Goal: Information Seeking & Learning: Learn about a topic

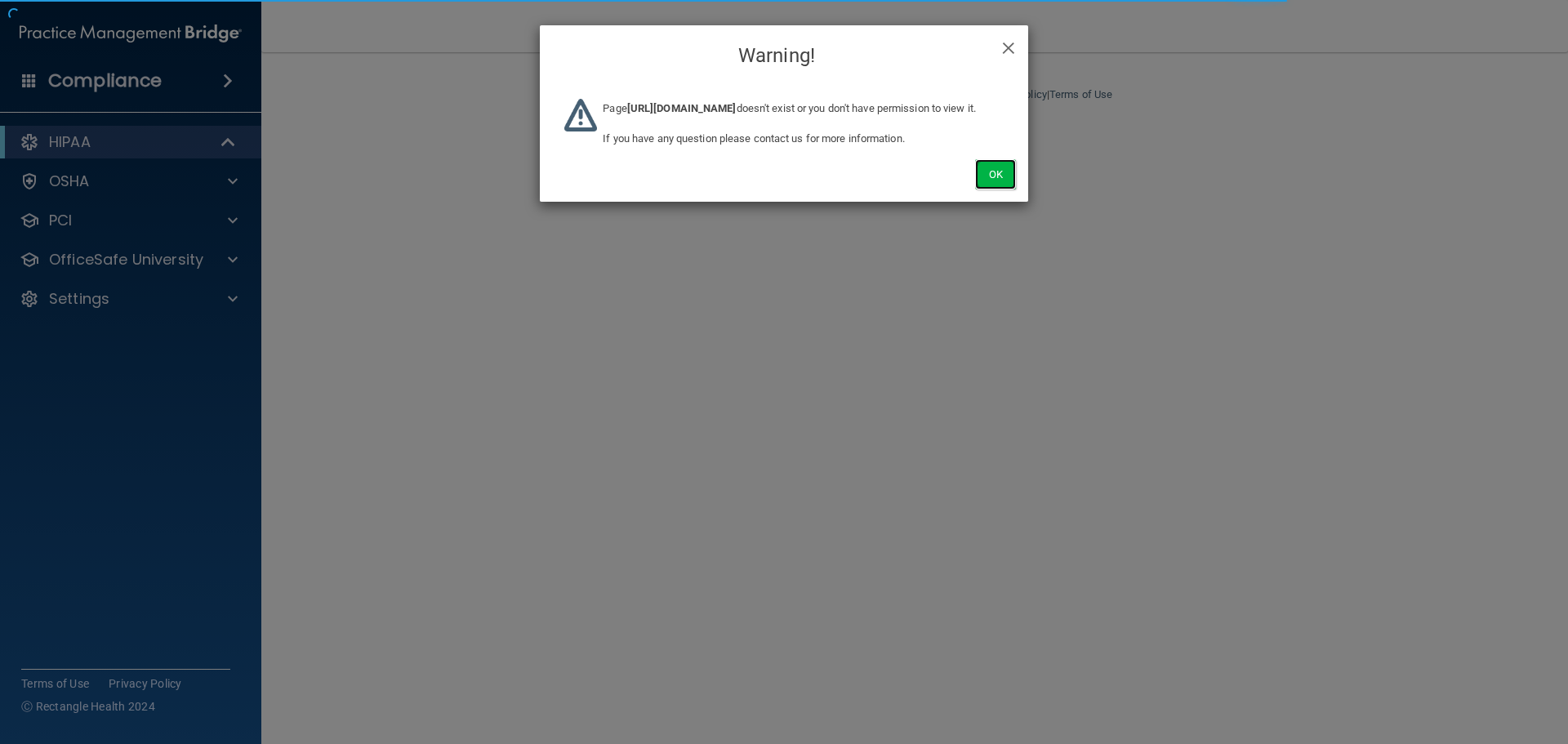
click at [979, 190] on button "Ok" at bounding box center [996, 174] width 41 height 31
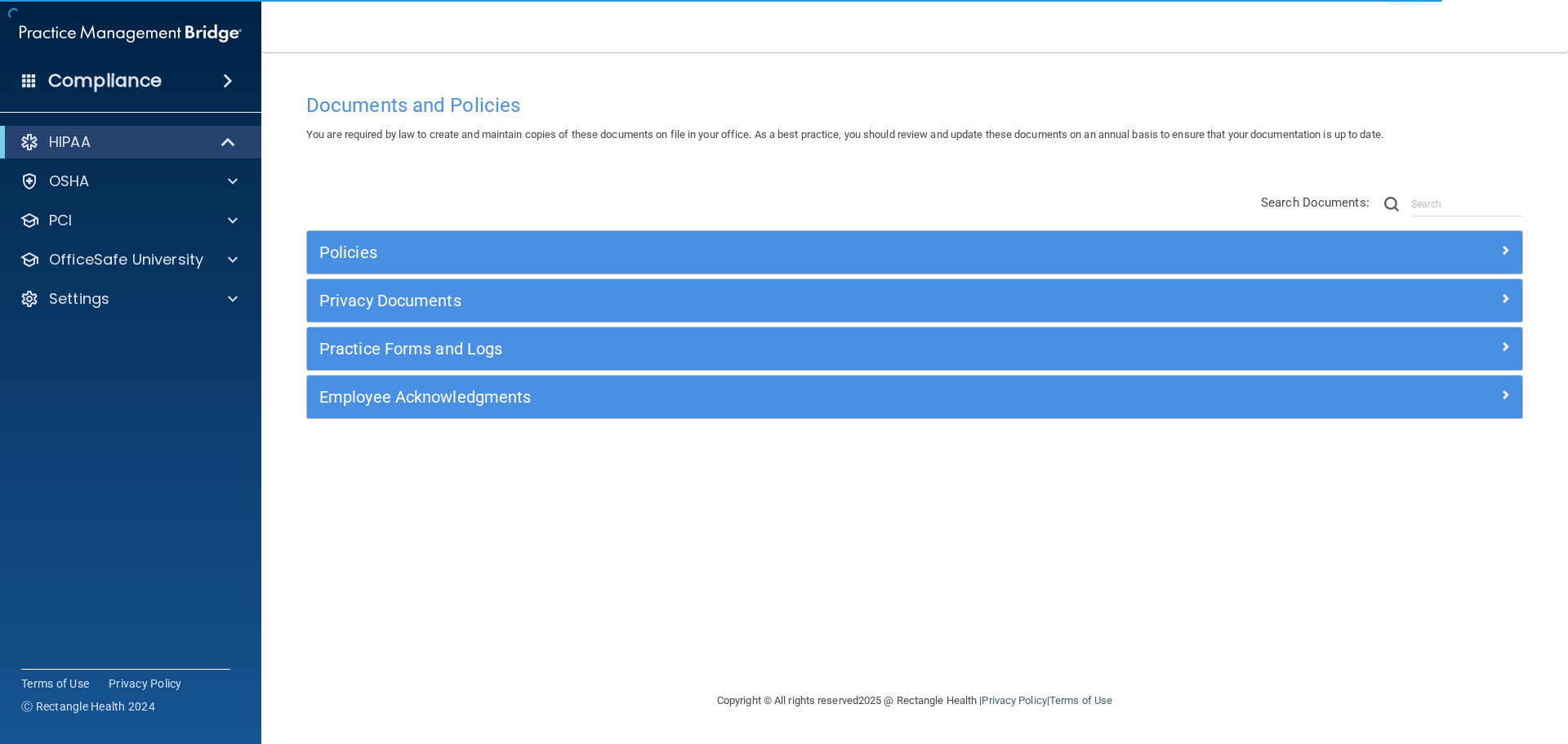
click at [321, 165] on div "Documents and Policies You are required by law to create and maintain copies of…" at bounding box center [915, 388] width 1241 height 606
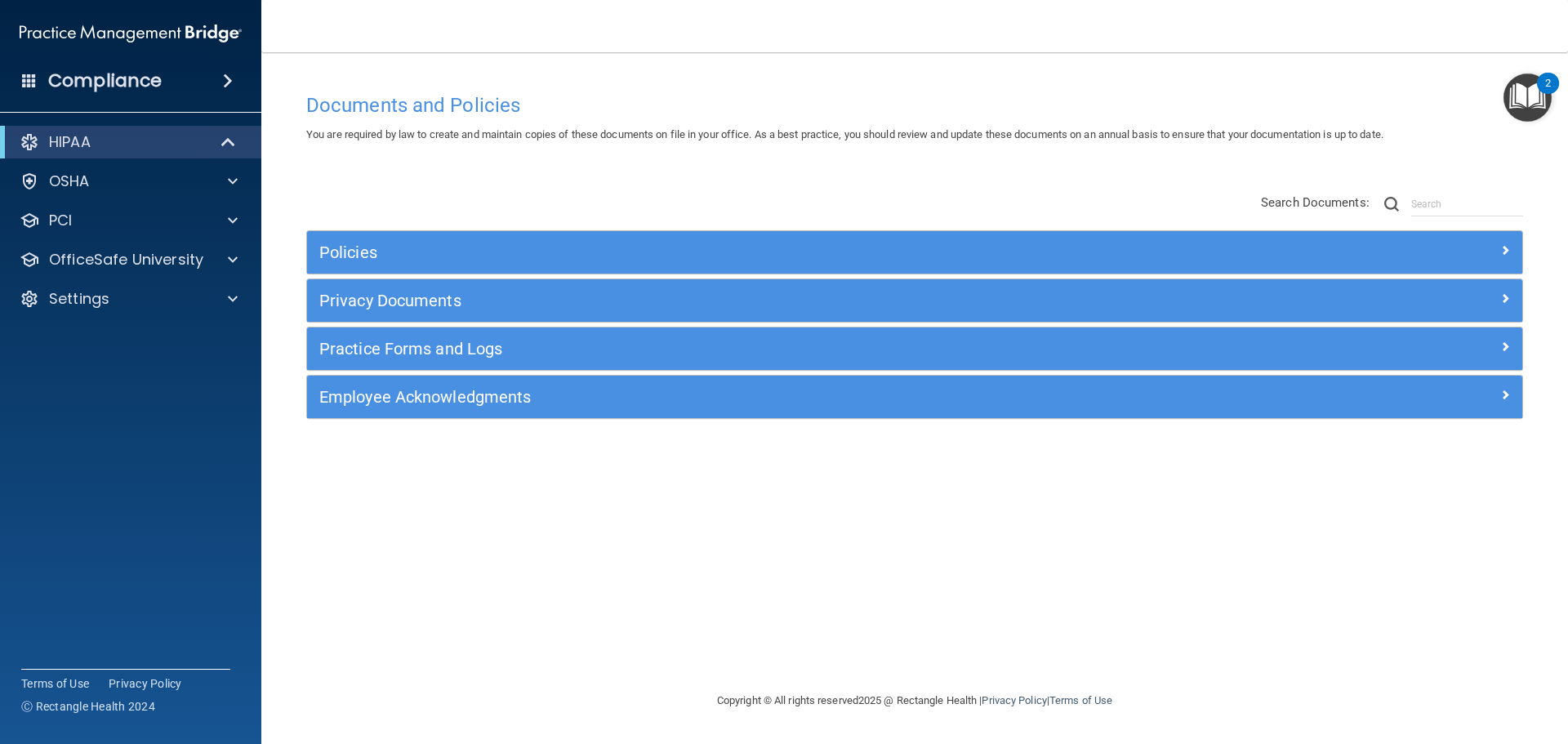
click at [685, 173] on div "Documents and Policies You are required by law to create and maintain copies of…" at bounding box center [915, 388] width 1241 height 606
click at [741, 185] on div "Policies Select All (Unselect 0) Unselect All Print Selected (0) Acceptable Use…" at bounding box center [915, 307] width 1241 height 260
click at [737, 194] on div "Policies Select All (Unselect 0) Unselect All Print Selected (0) Acceptable Use…" at bounding box center [915, 307] width 1241 height 260
click at [529, 101] on h4 "Documents and Policies" at bounding box center [914, 105] width 1217 height 21
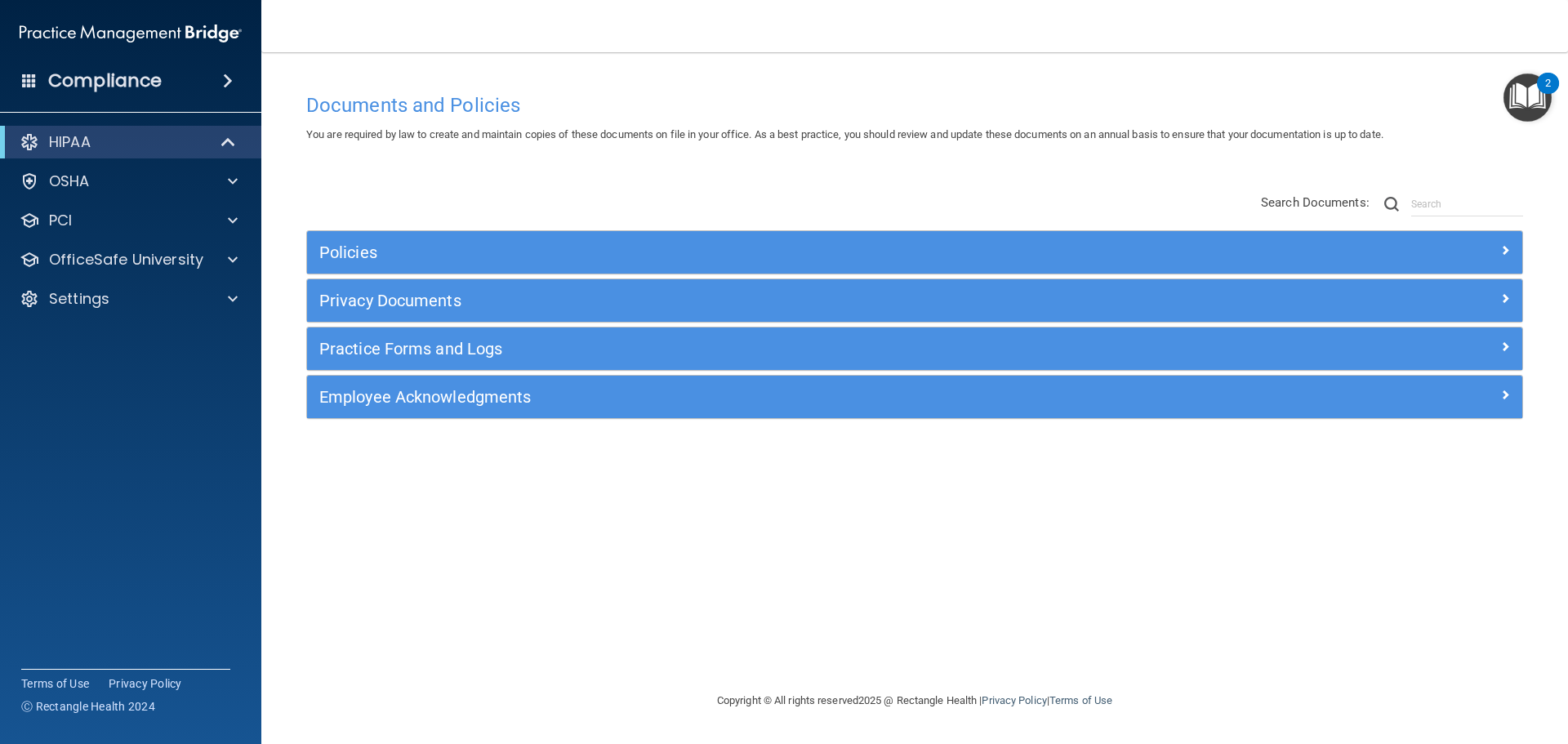
click at [224, 76] on span at bounding box center [228, 81] width 10 height 20
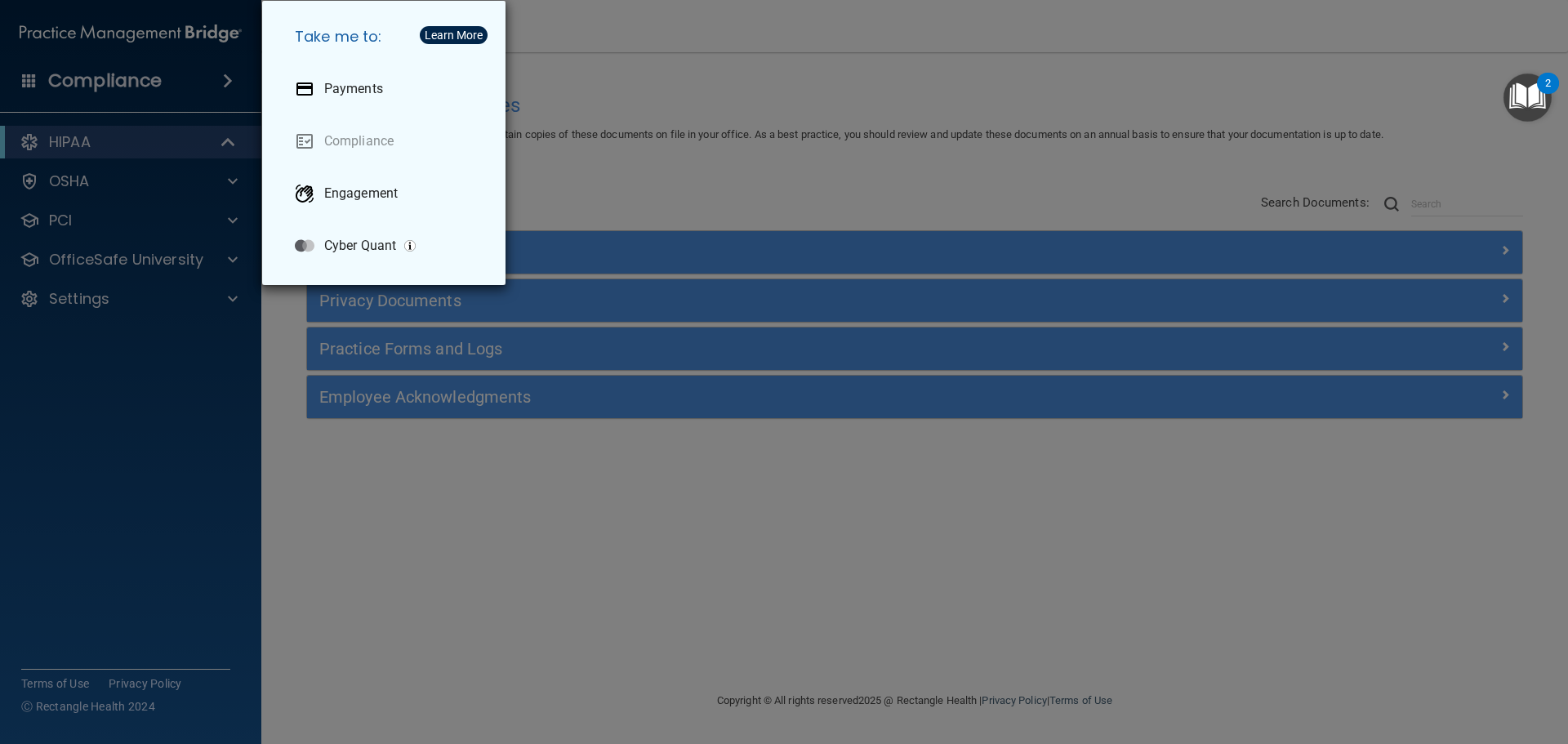
click at [243, 77] on div "Take me to: Payments Compliance Engagement Cyber Quant" at bounding box center [784, 372] width 1568 height 744
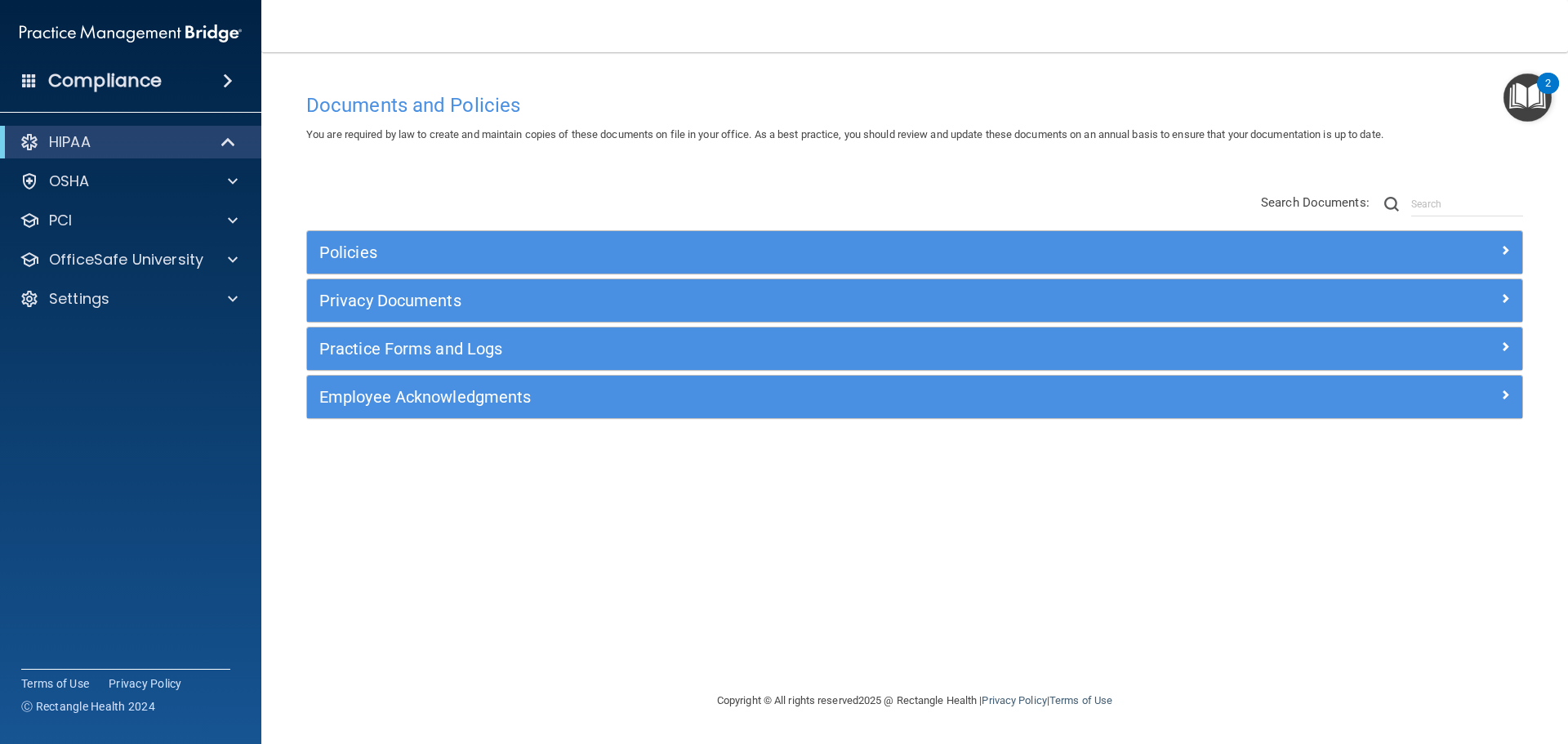
click at [208, 75] on div "Compliance" at bounding box center [130, 81] width 261 height 36
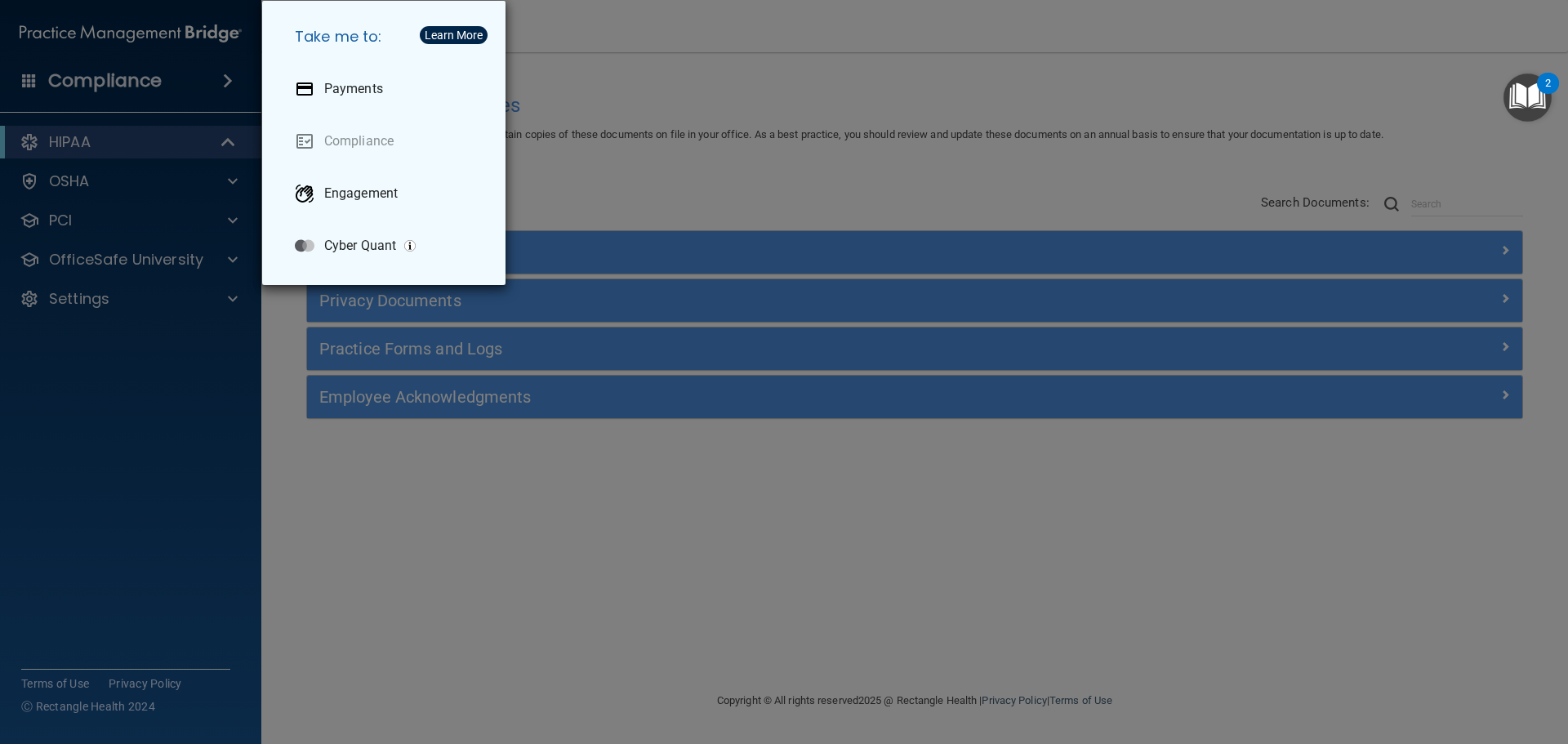
click at [605, 137] on div "Take me to: Payments Compliance Engagement Cyber Quant" at bounding box center [784, 372] width 1568 height 744
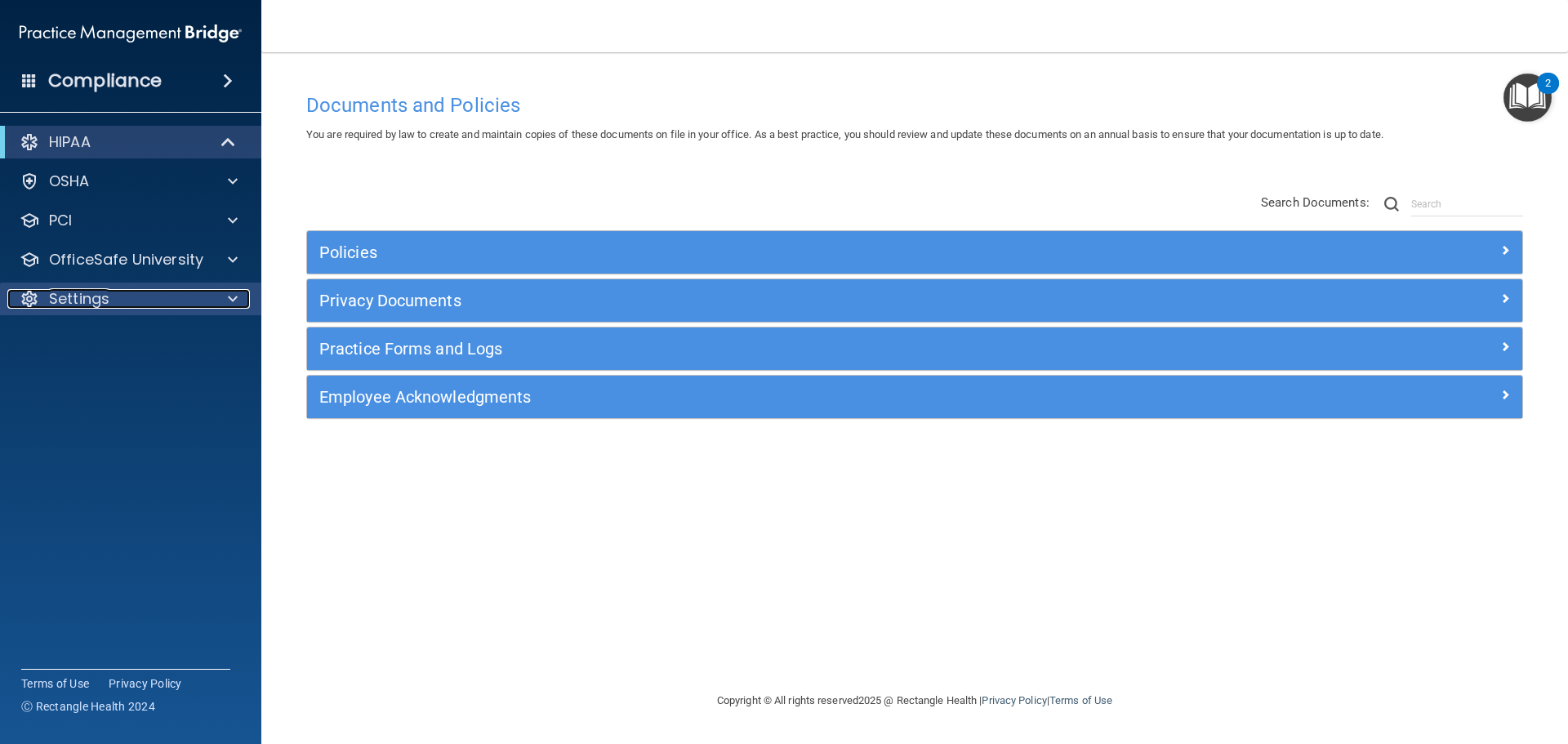
click at [219, 298] on div at bounding box center [230, 298] width 41 height 20
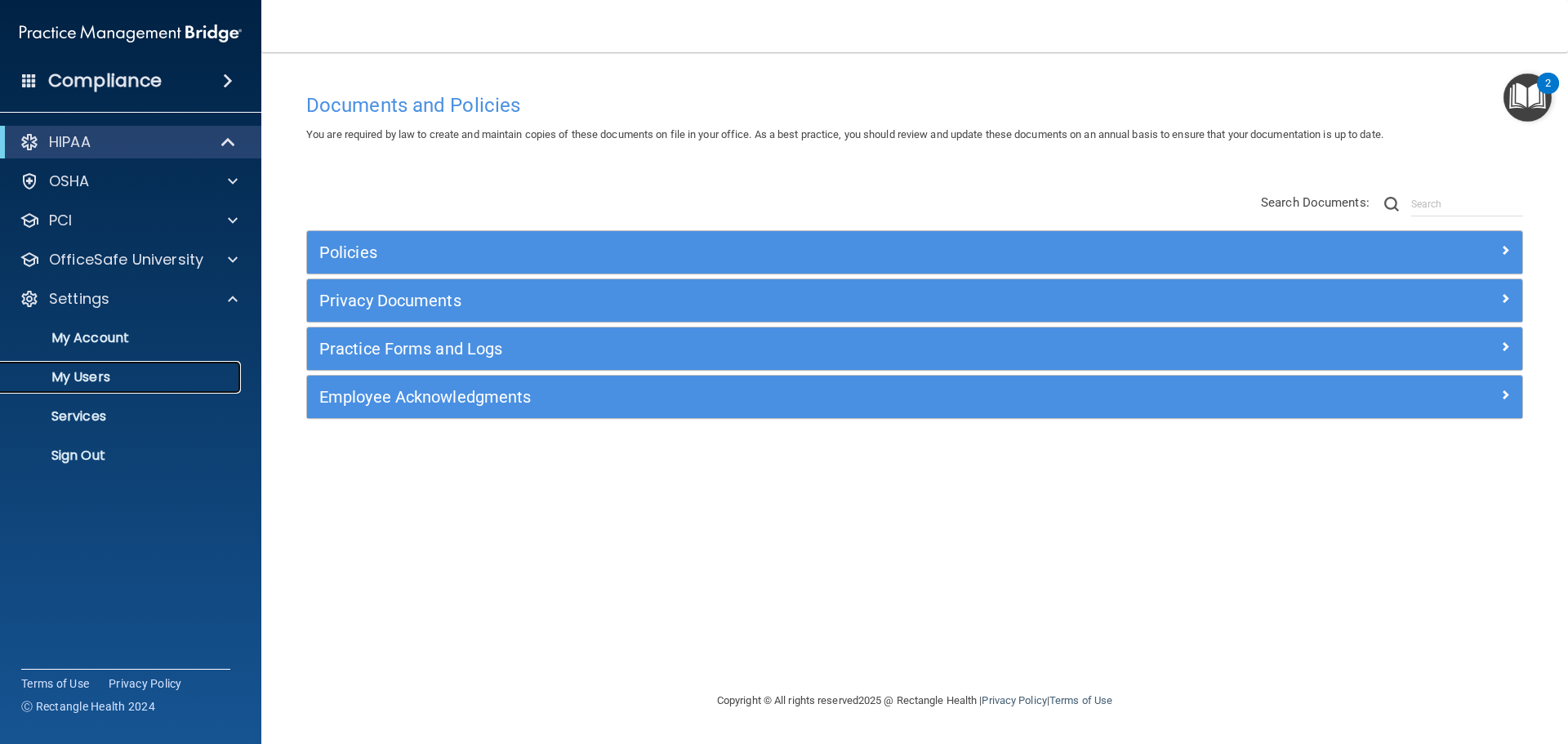
click at [102, 372] on p "My Users" at bounding box center [122, 377] width 223 height 16
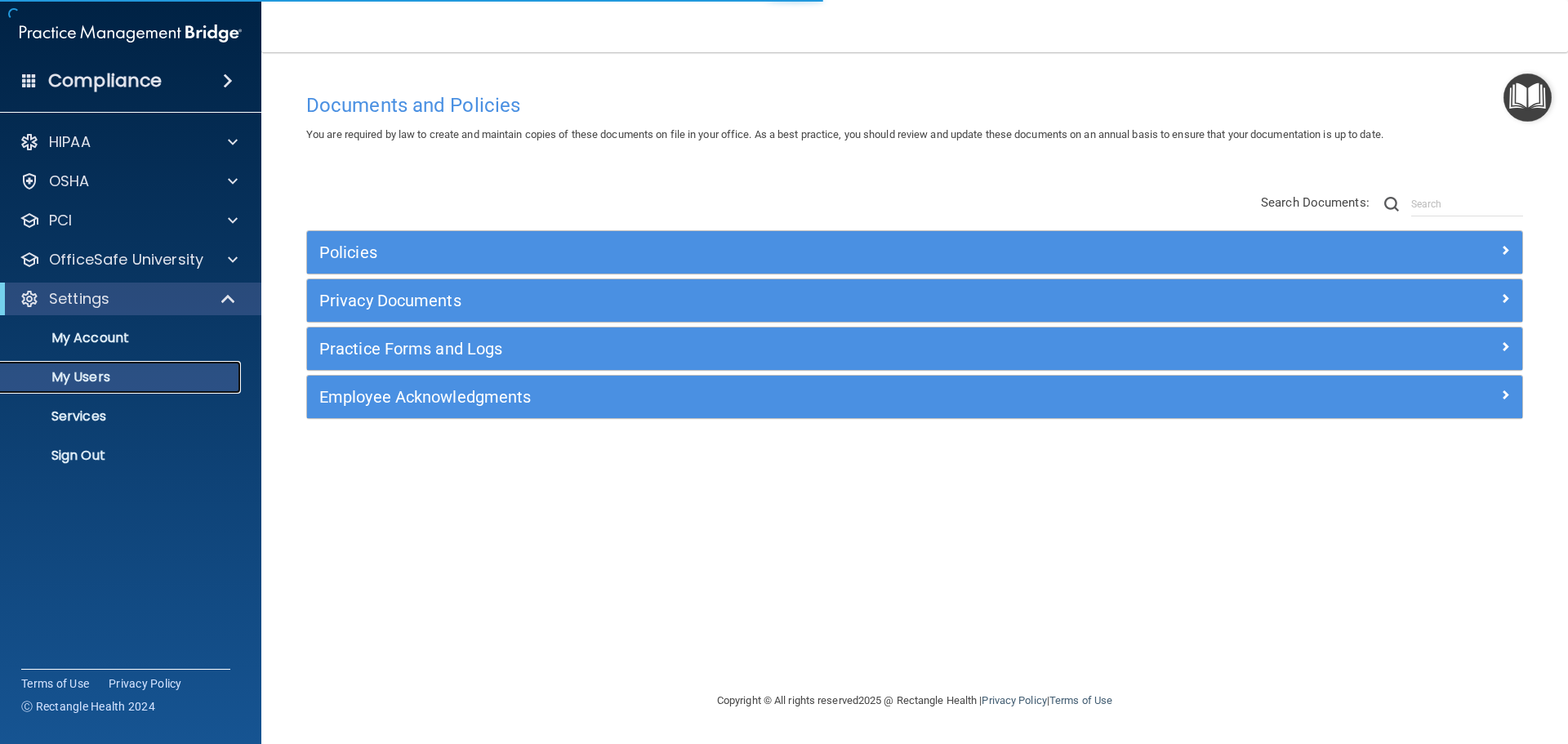
select select "20"
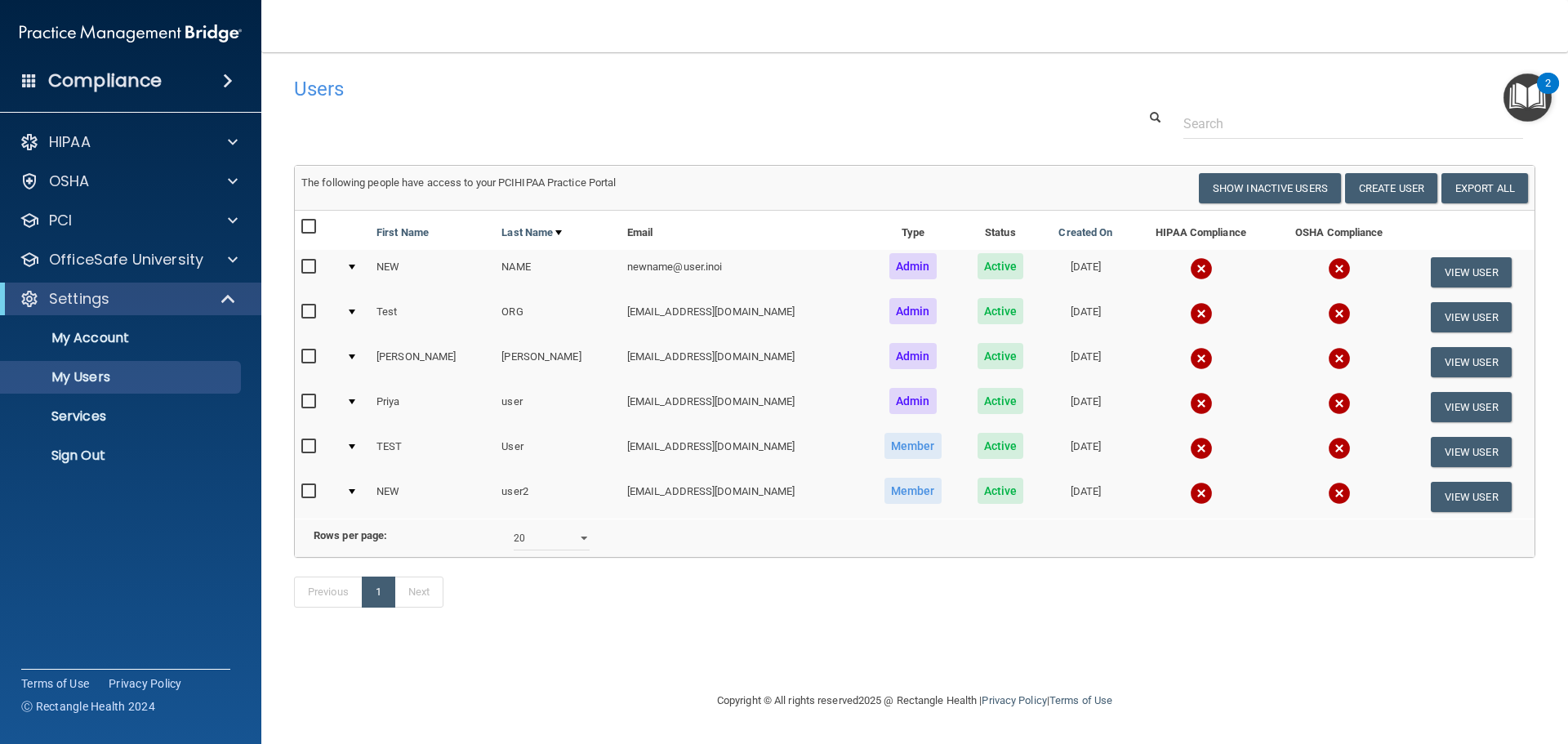
click at [898, 130] on div at bounding box center [914, 124] width 1266 height 31
click at [229, 293] on span at bounding box center [230, 298] width 14 height 20
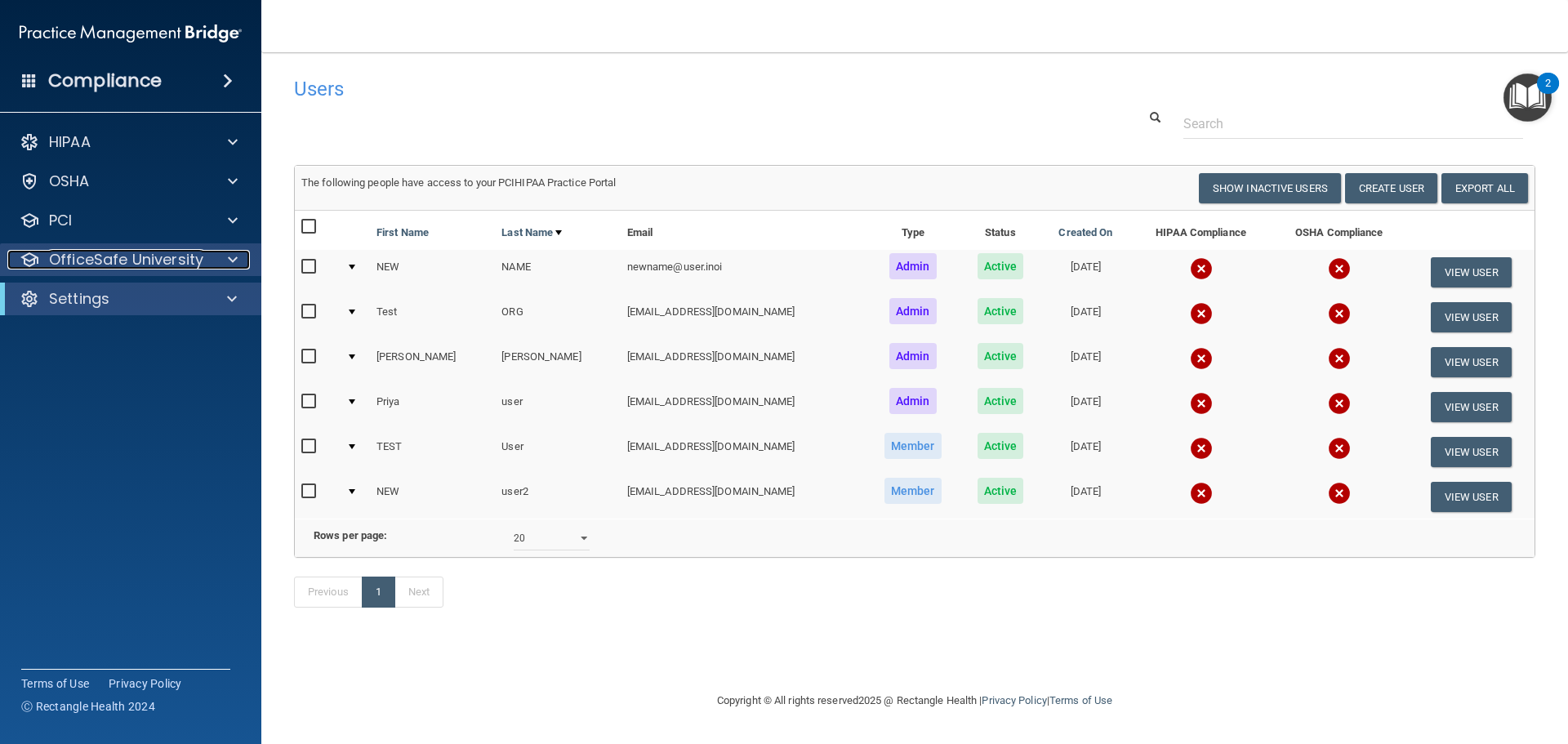
click at [230, 266] on span at bounding box center [233, 259] width 10 height 20
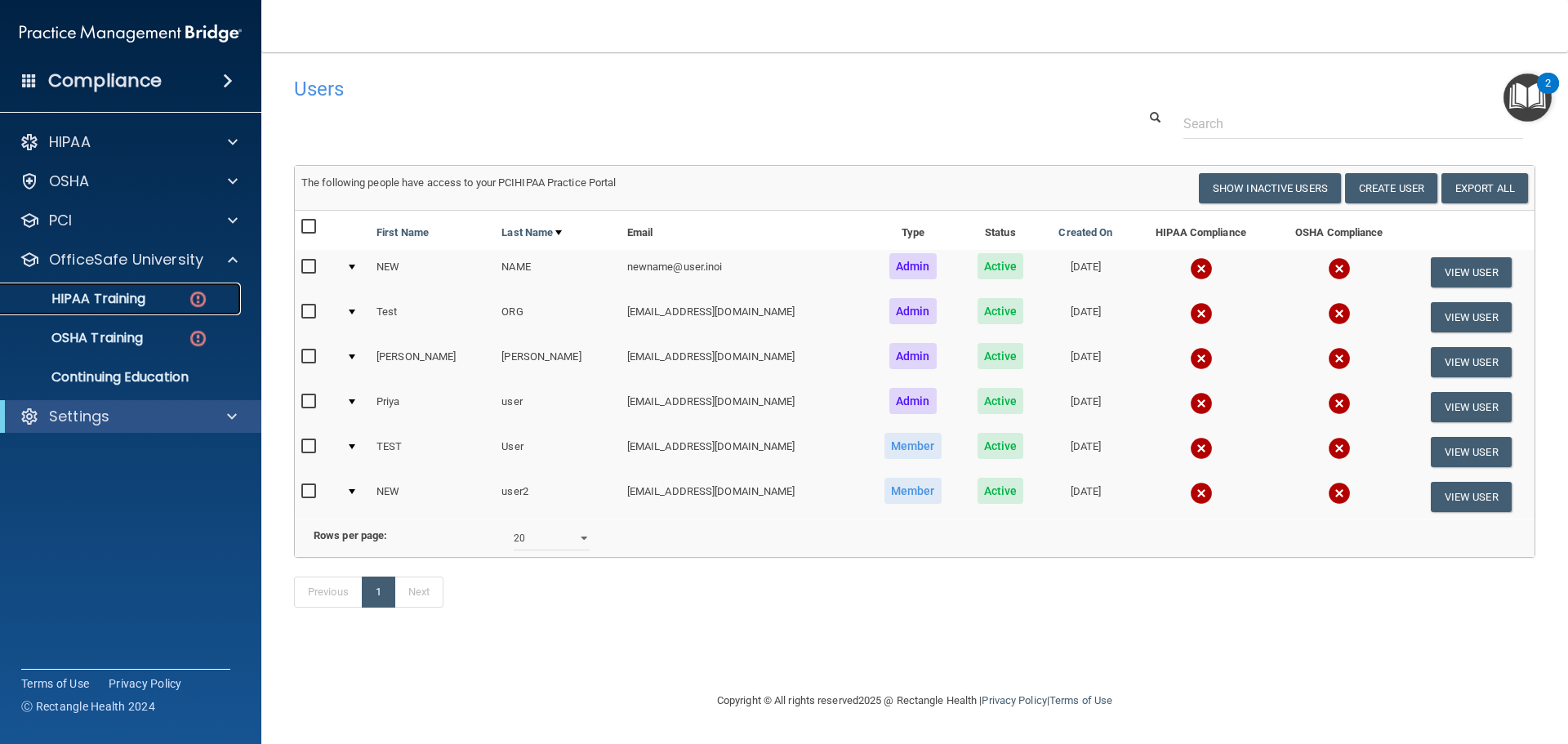
click at [158, 301] on div "HIPAA Training" at bounding box center [122, 298] width 223 height 16
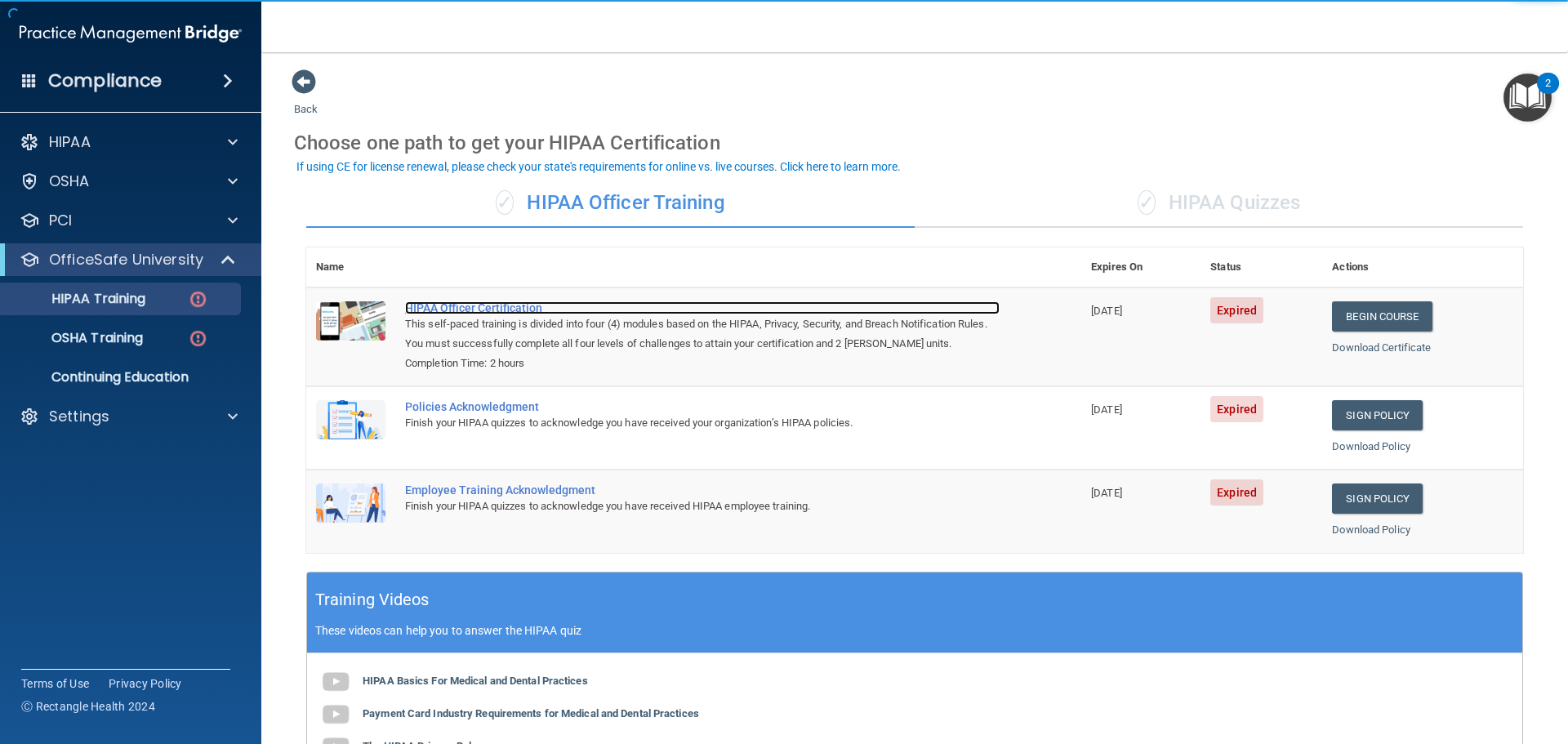
click at [467, 310] on div "HIPAA Officer Certification" at bounding box center [702, 307] width 594 height 13
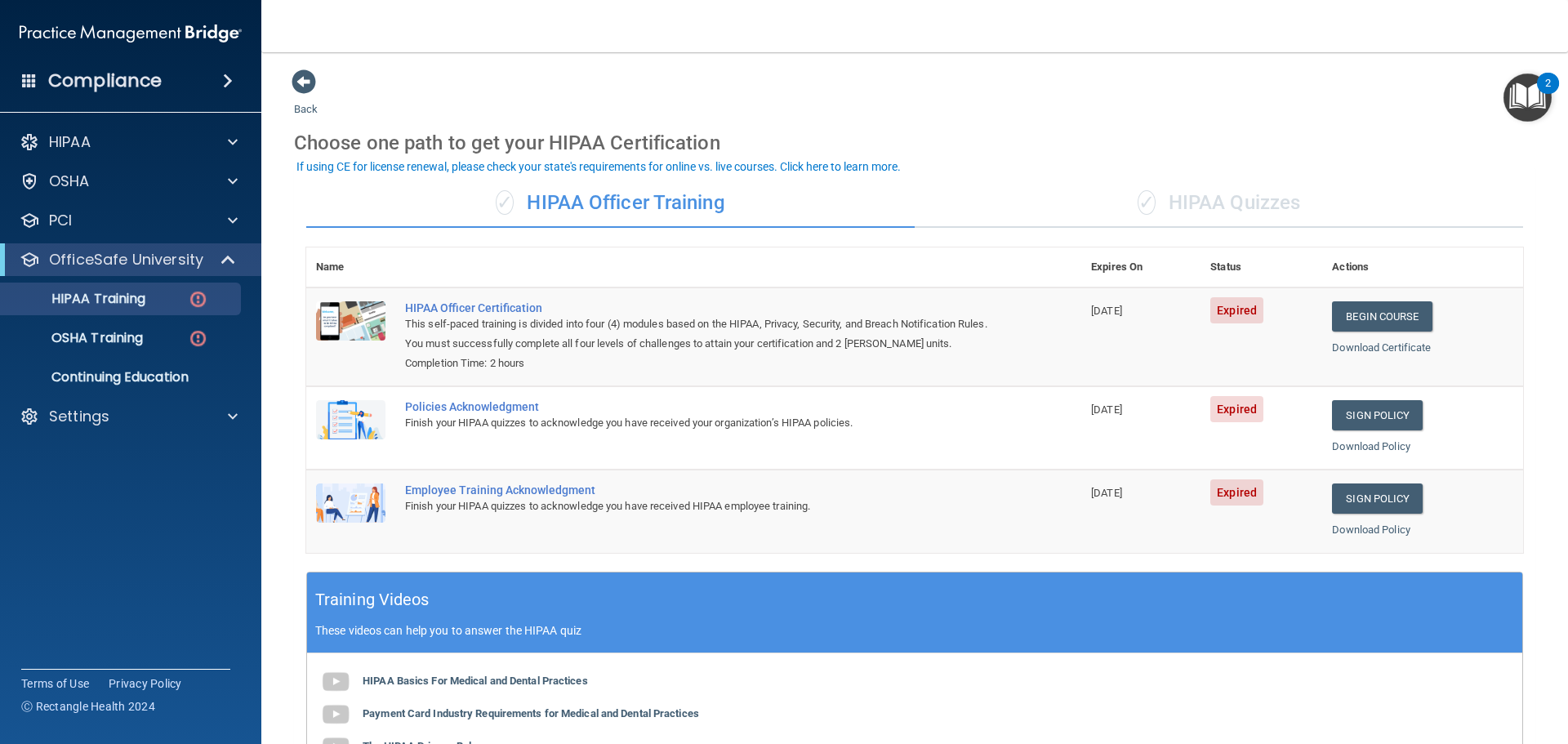
click at [1145, 207] on span "✓" at bounding box center [1146, 202] width 18 height 25
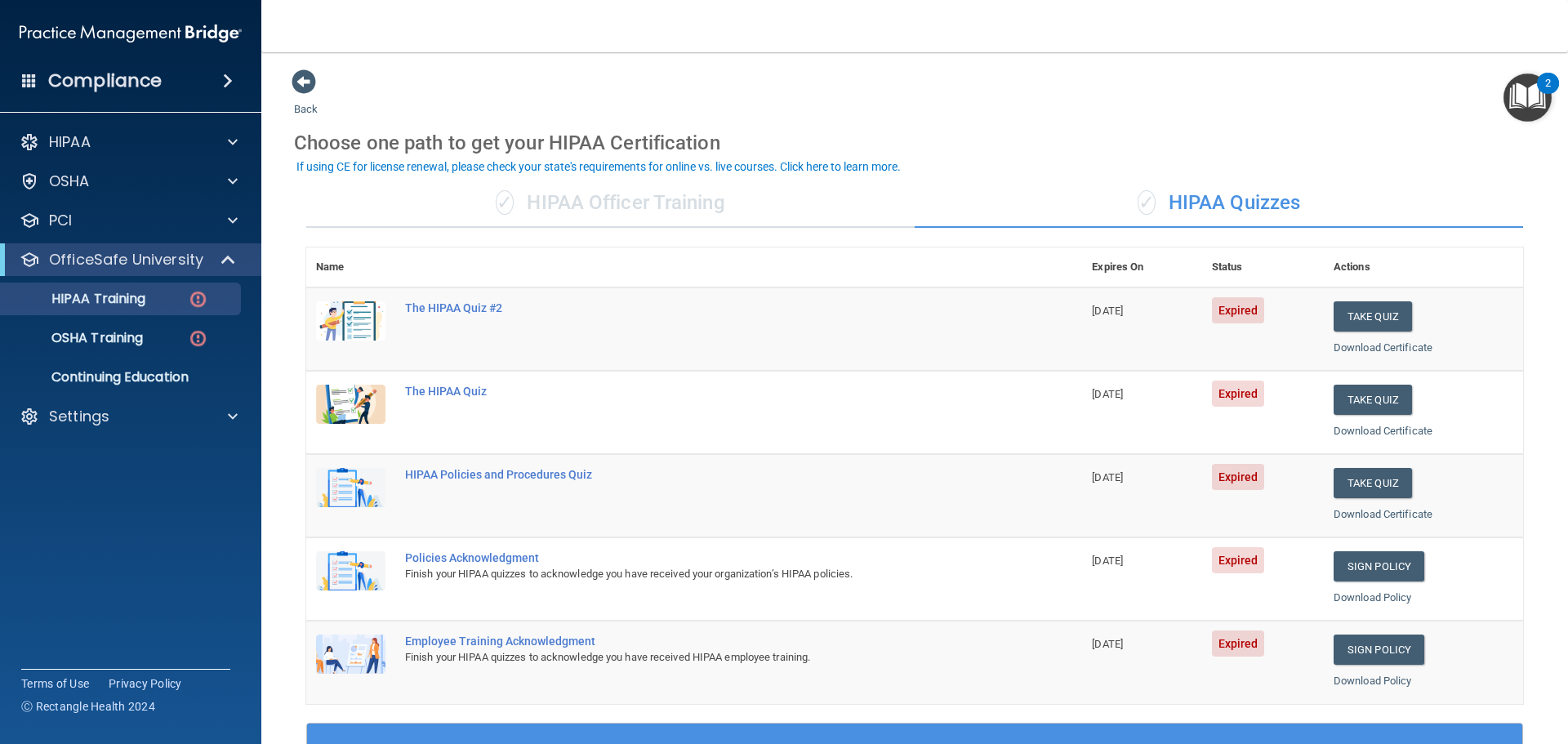
click at [775, 224] on div "✓ HIPAA Officer Training" at bounding box center [611, 203] width 609 height 49
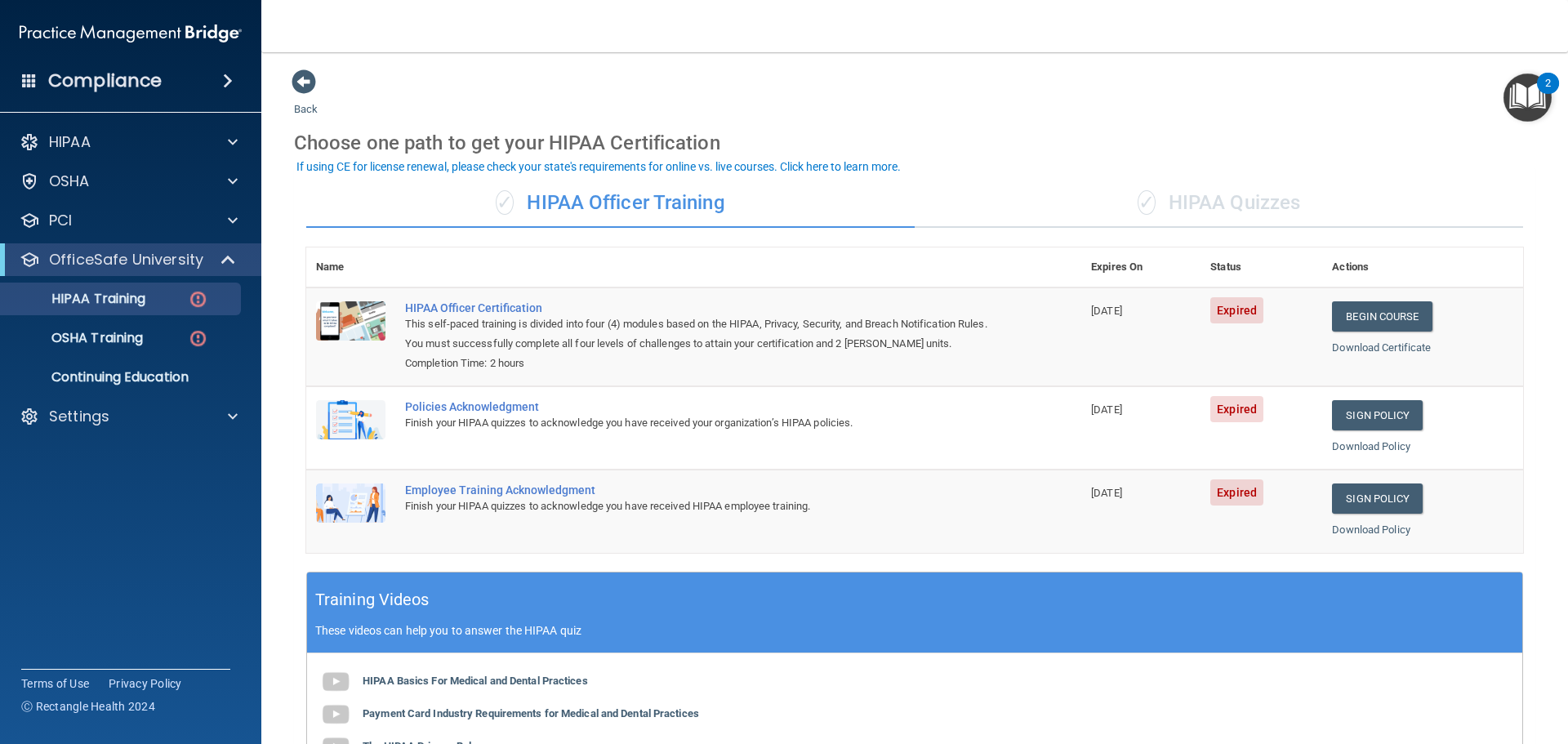
click at [1070, 103] on div "Back Choose one path to get your HIPAA Certification ✓ HIPAA Officer Training ✓…" at bounding box center [915, 541] width 1241 height 945
click at [156, 349] on link "OSHA Training" at bounding box center [112, 338] width 258 height 32
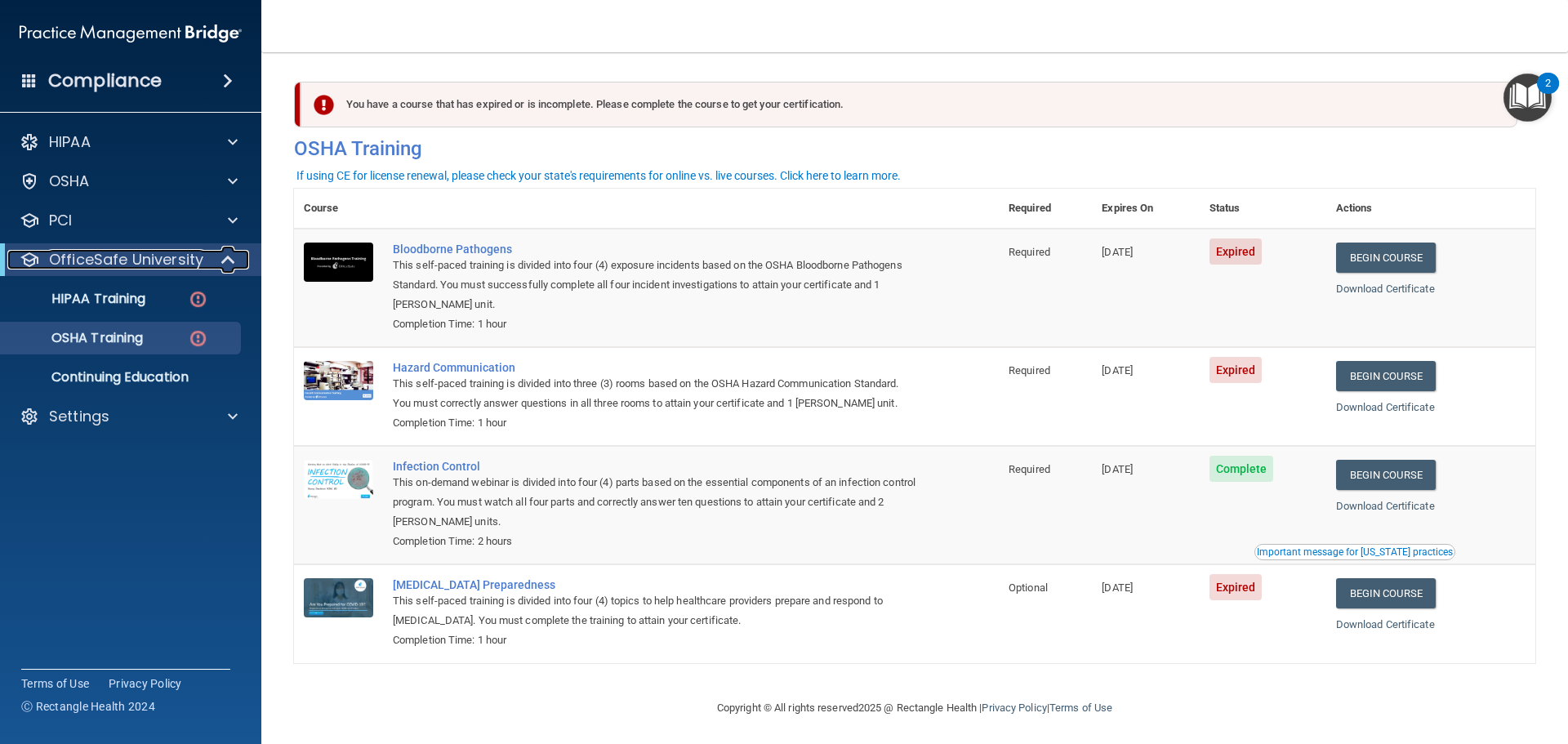
click at [234, 262] on span at bounding box center [230, 259] width 14 height 20
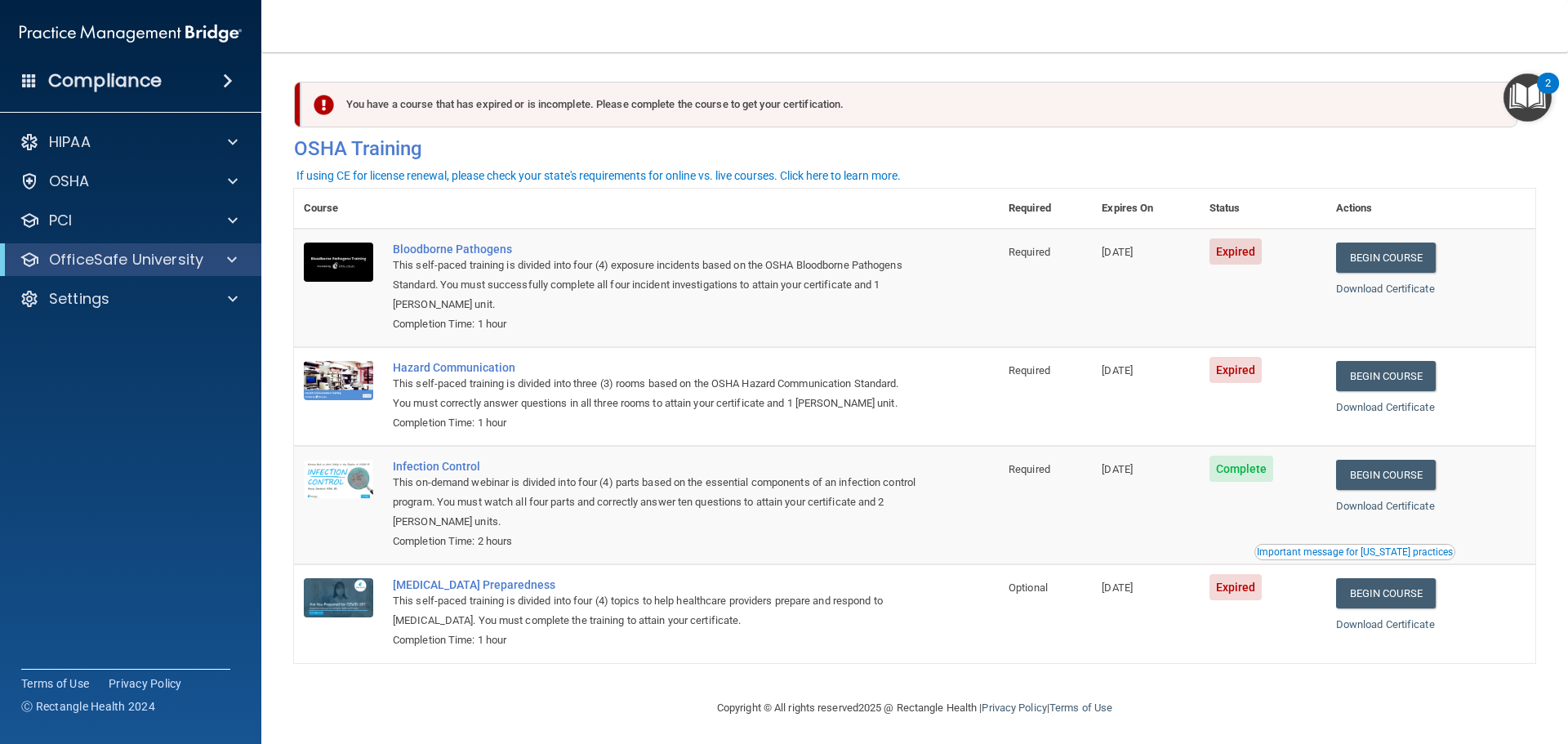
click at [231, 76] on span at bounding box center [228, 81] width 10 height 20
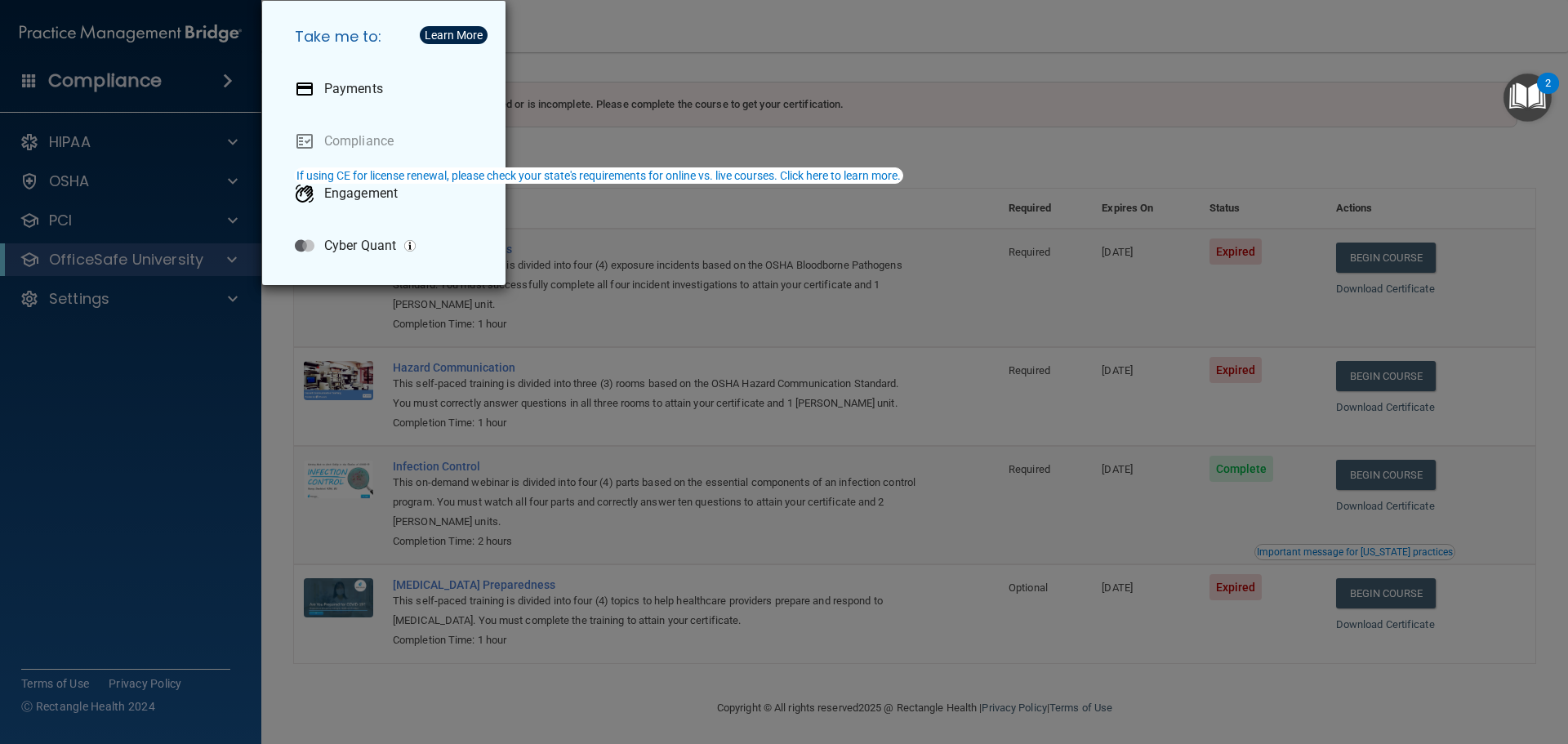
click at [136, 87] on div "Take me to: Payments Compliance Engagement Cyber Quant" at bounding box center [784, 372] width 1568 height 744
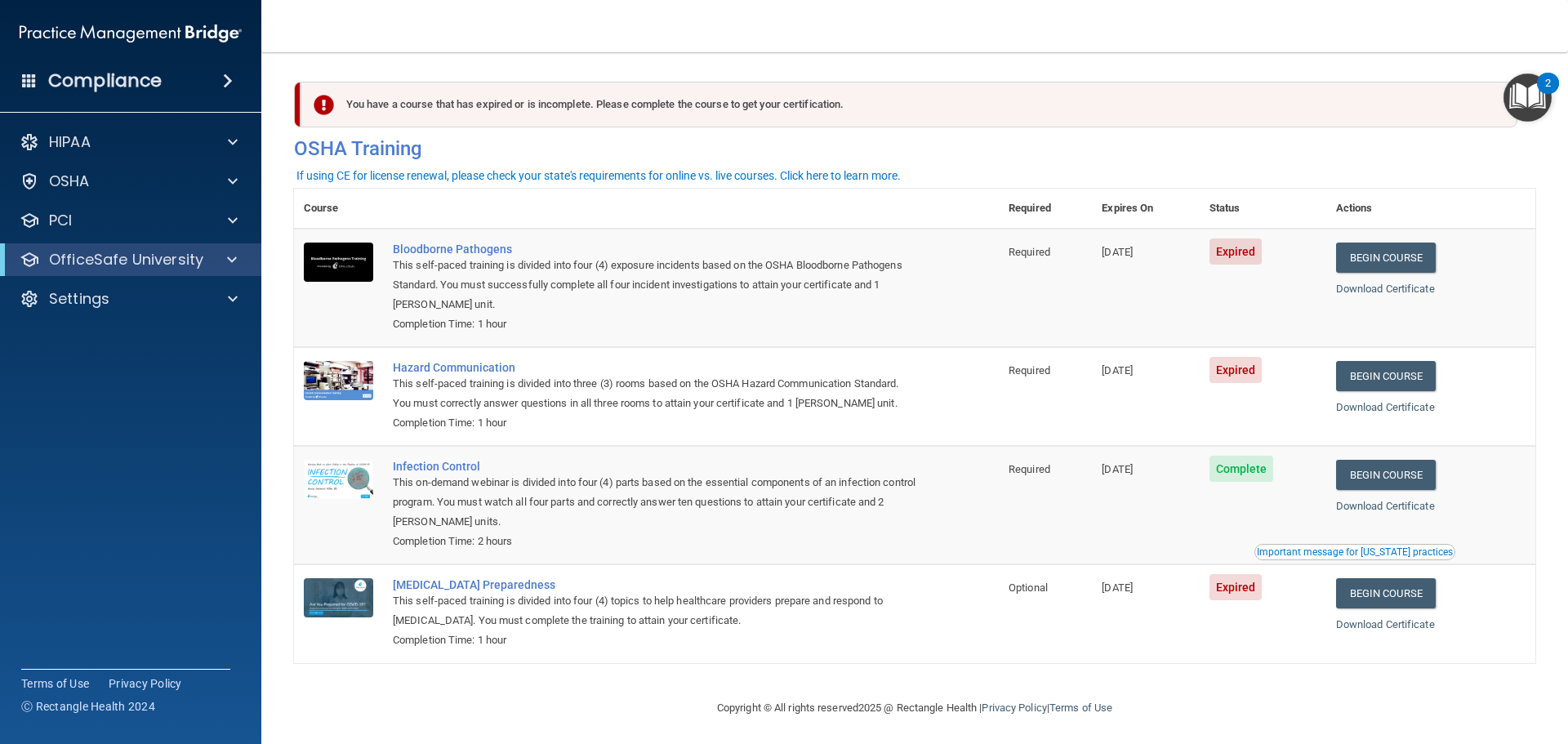
click at [223, 73] on span at bounding box center [228, 81] width 10 height 20
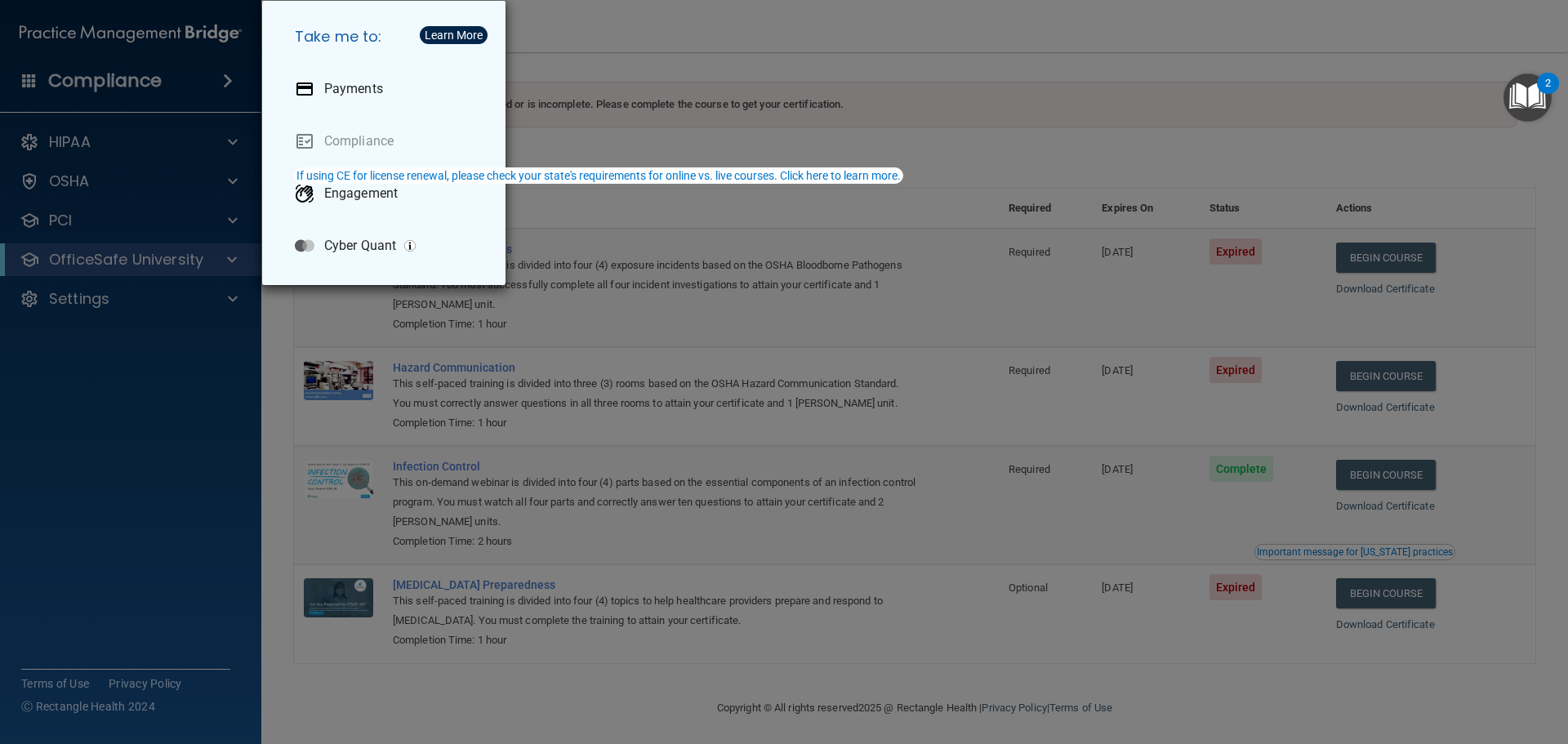
click at [798, 56] on div "Take me to: Payments Compliance Engagement Cyber Quant" at bounding box center [784, 372] width 1568 height 744
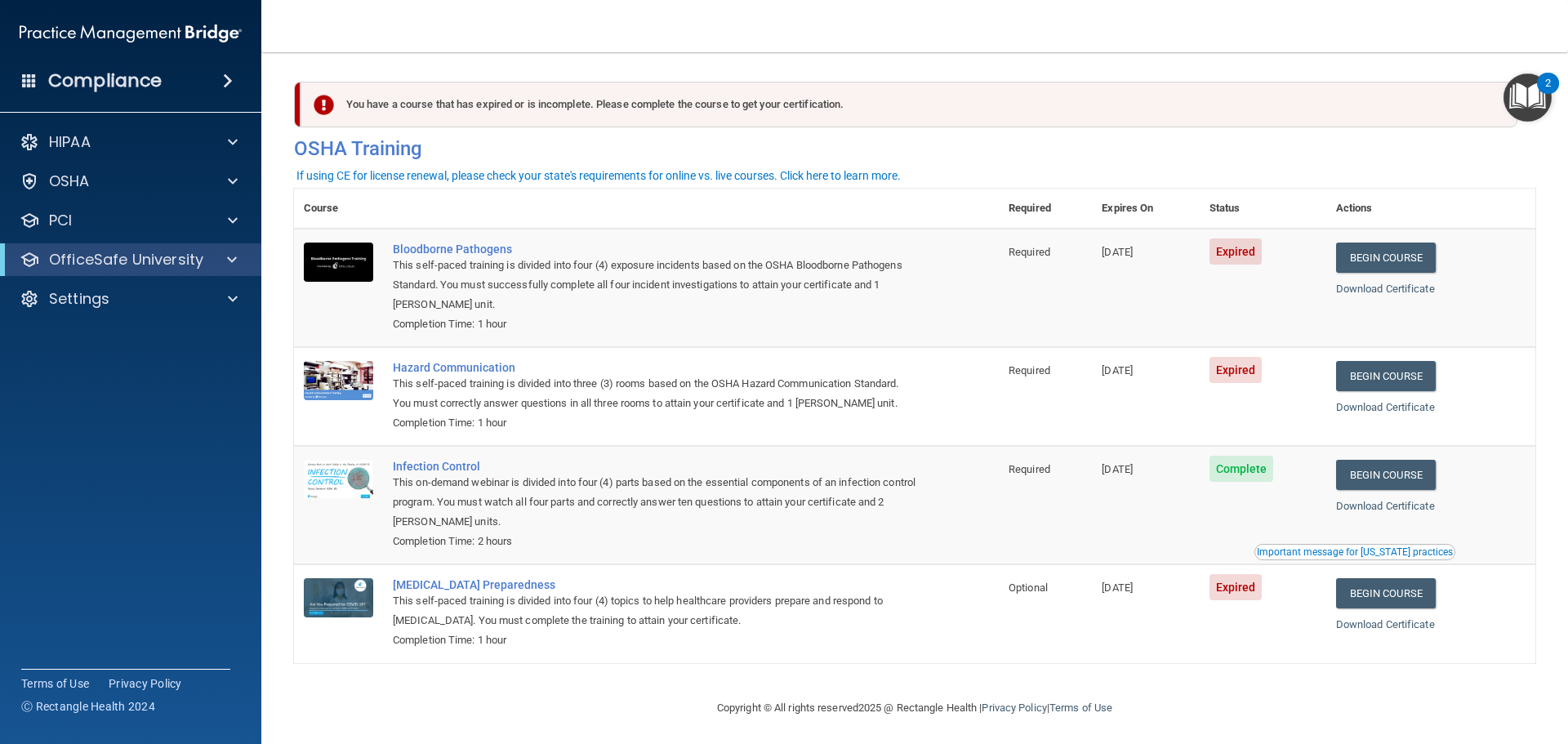
click at [918, 400] on td "Hazard Communication This self-paced training is divided into three (3) rooms b…" at bounding box center [691, 396] width 616 height 99
click at [230, 83] on span at bounding box center [228, 81] width 10 height 20
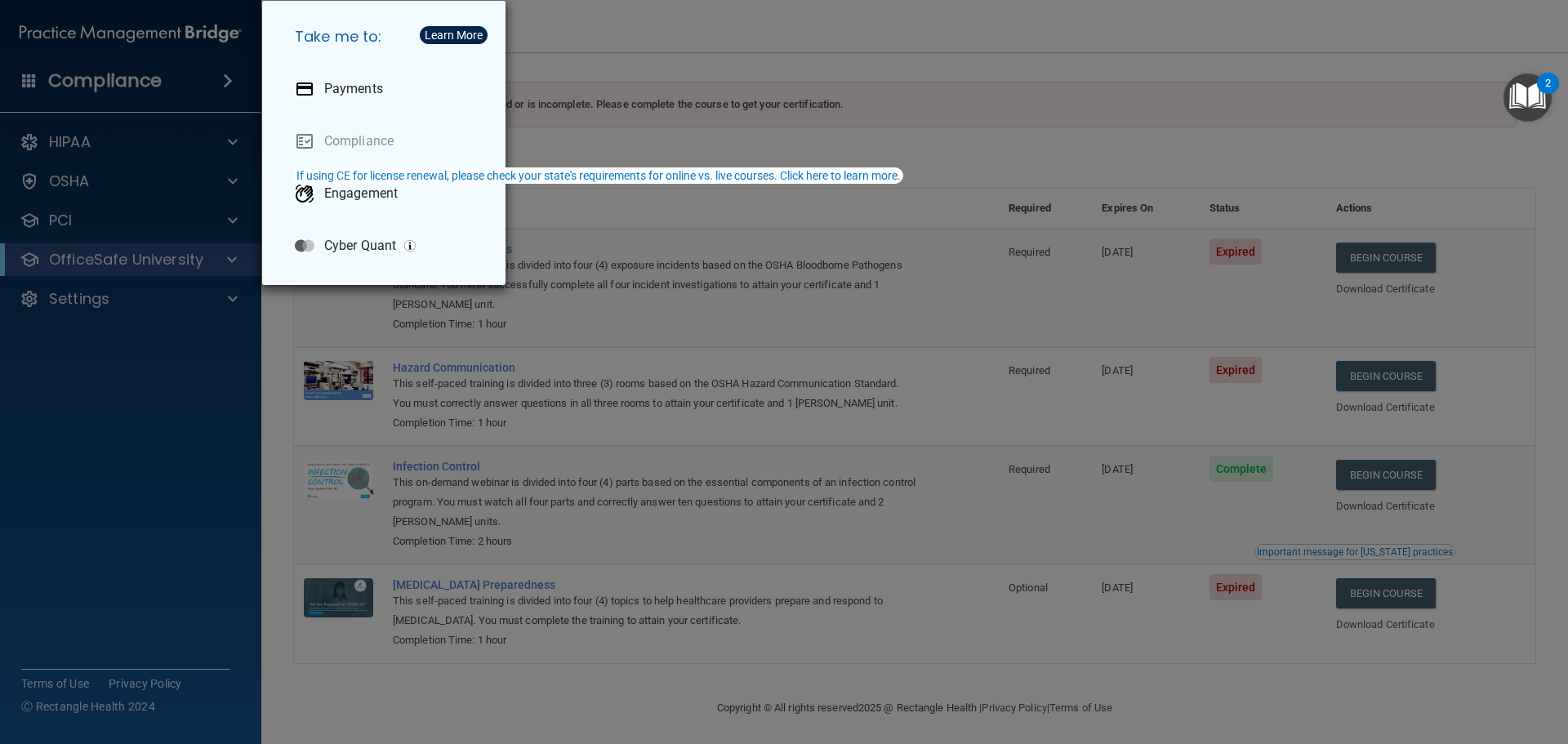
click at [682, 144] on div "Take me to: Payments Compliance Engagement Cyber Quant" at bounding box center [784, 372] width 1568 height 744
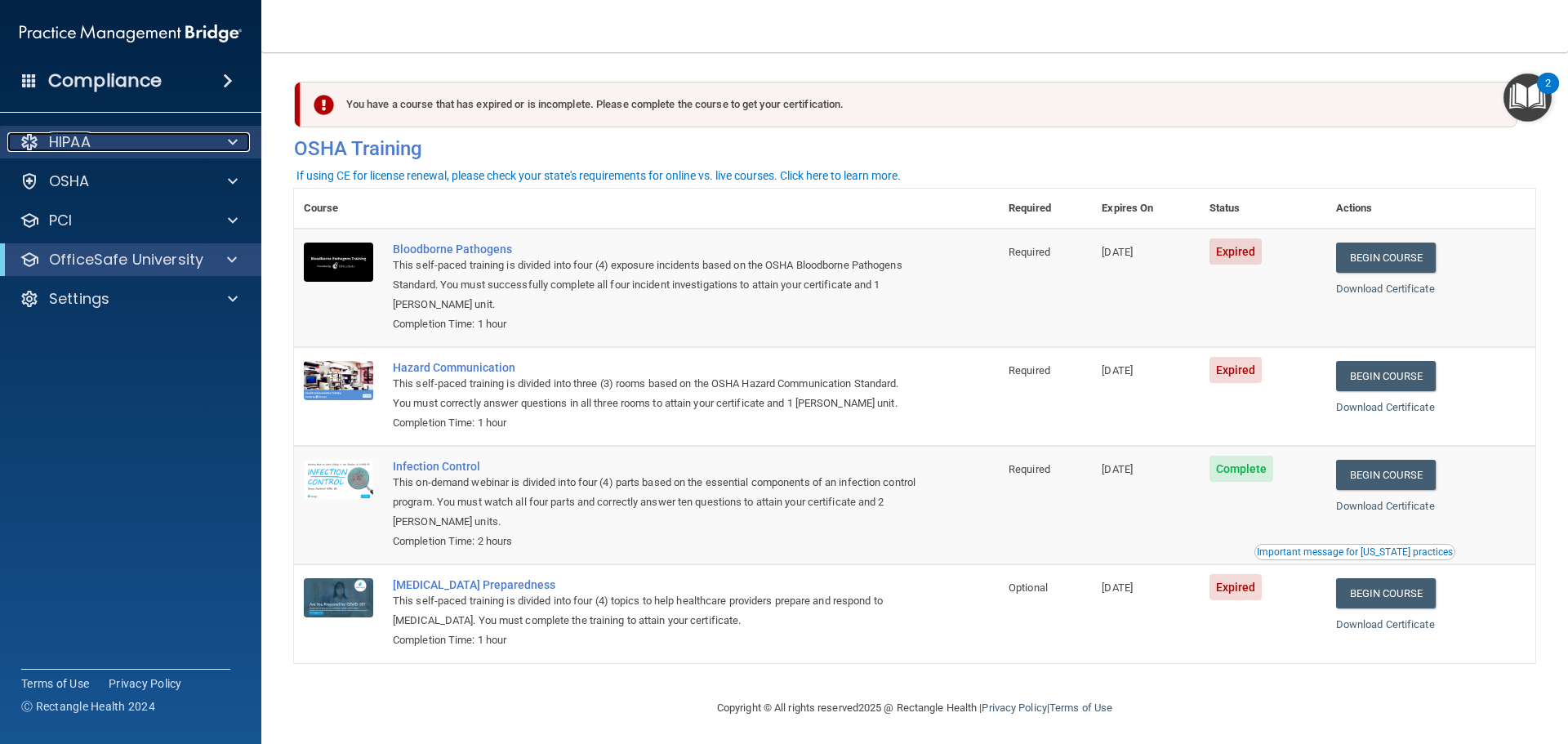
click at [233, 140] on span at bounding box center [233, 142] width 10 height 20
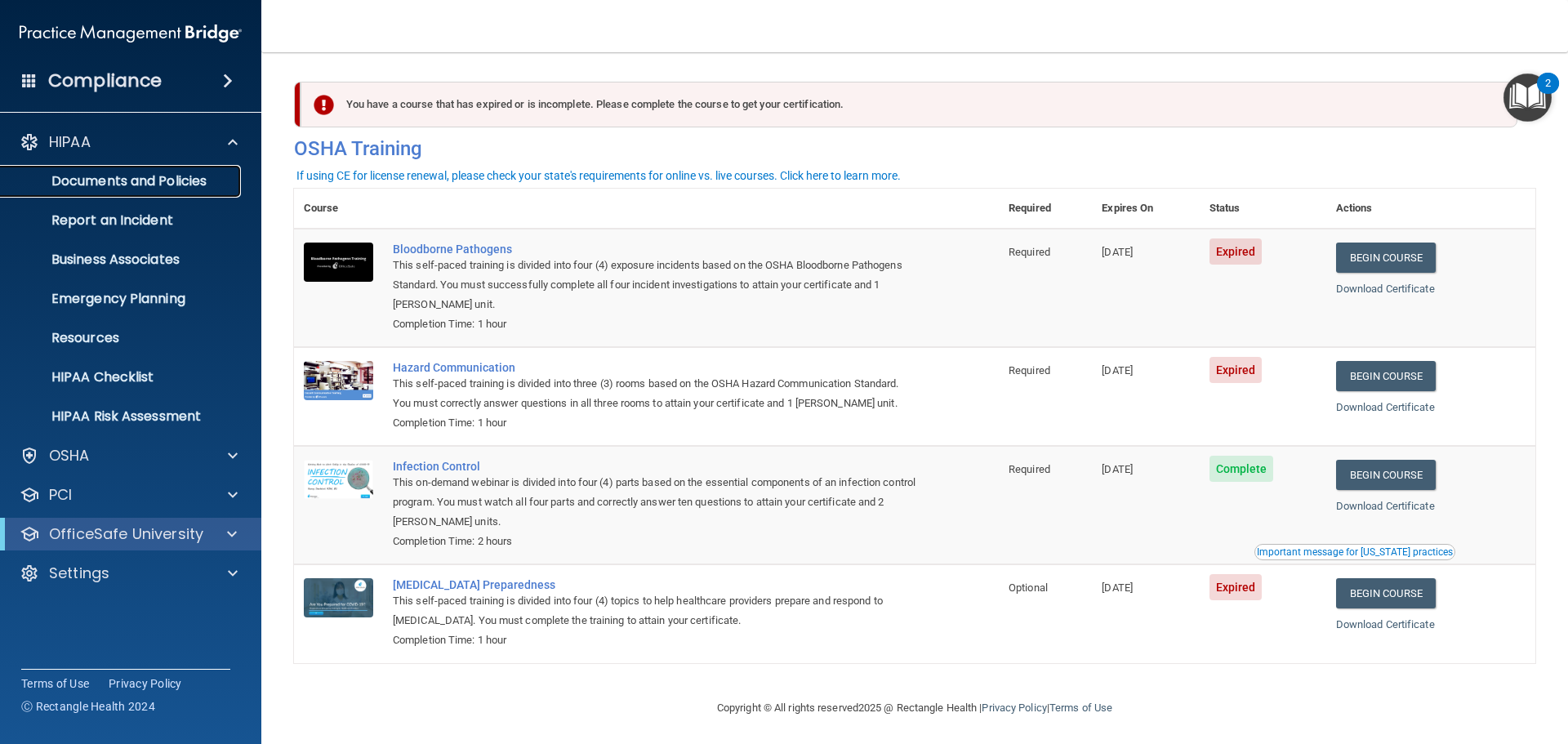
click at [203, 186] on p "Documents and Policies" at bounding box center [122, 181] width 223 height 16
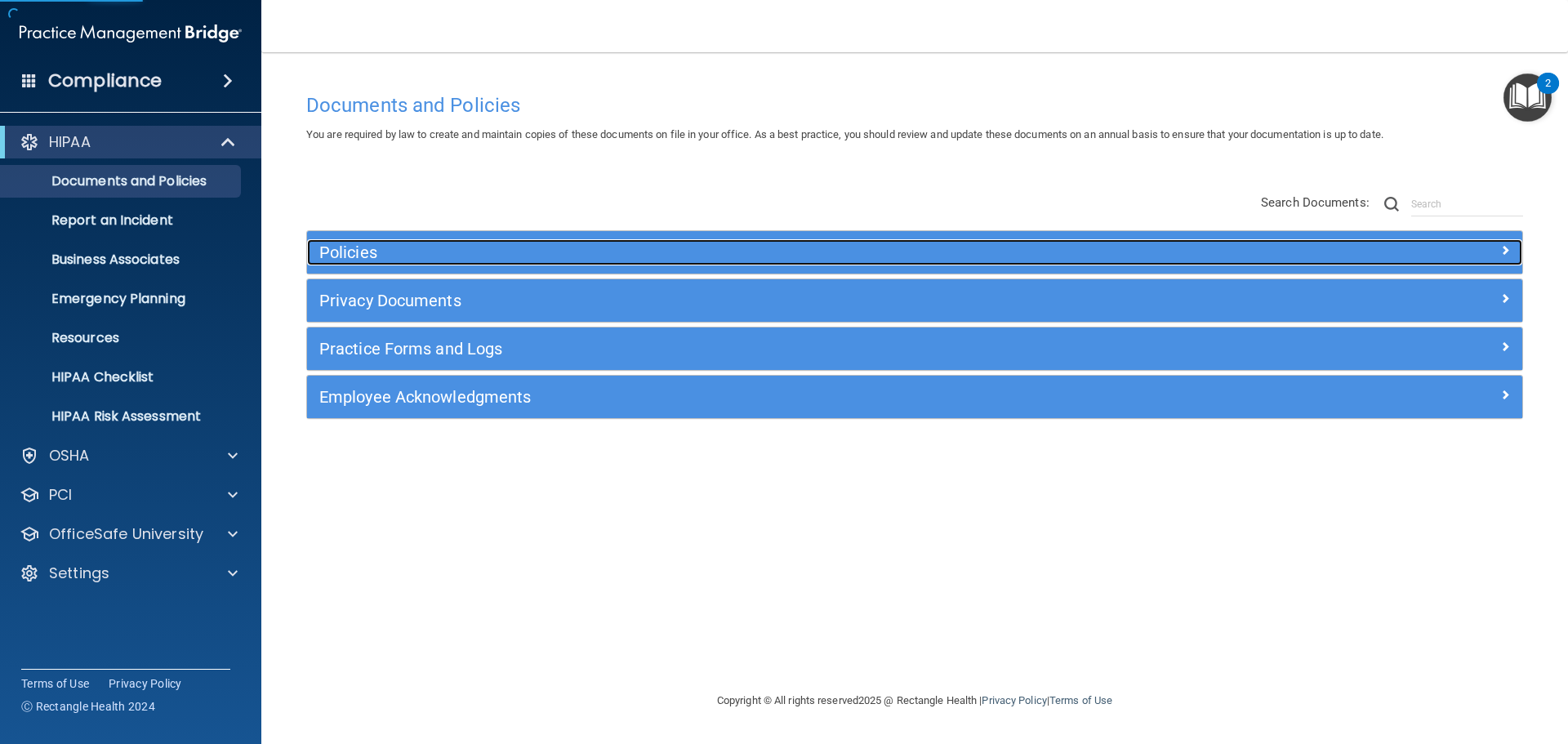
click at [577, 253] on h5 "Policies" at bounding box center [763, 252] width 887 height 18
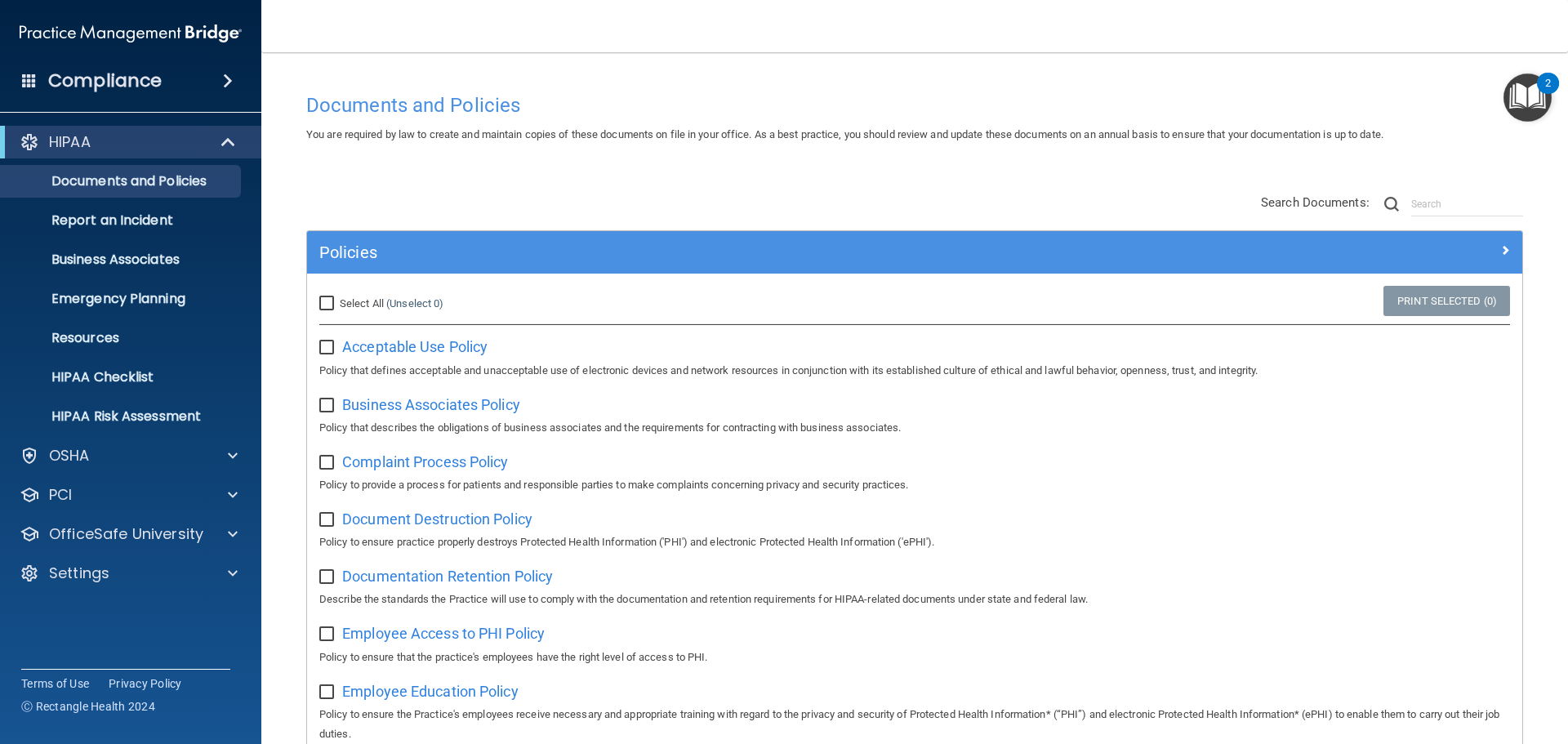
click at [476, 270] on div "Policies" at bounding box center [914, 253] width 1215 height 43
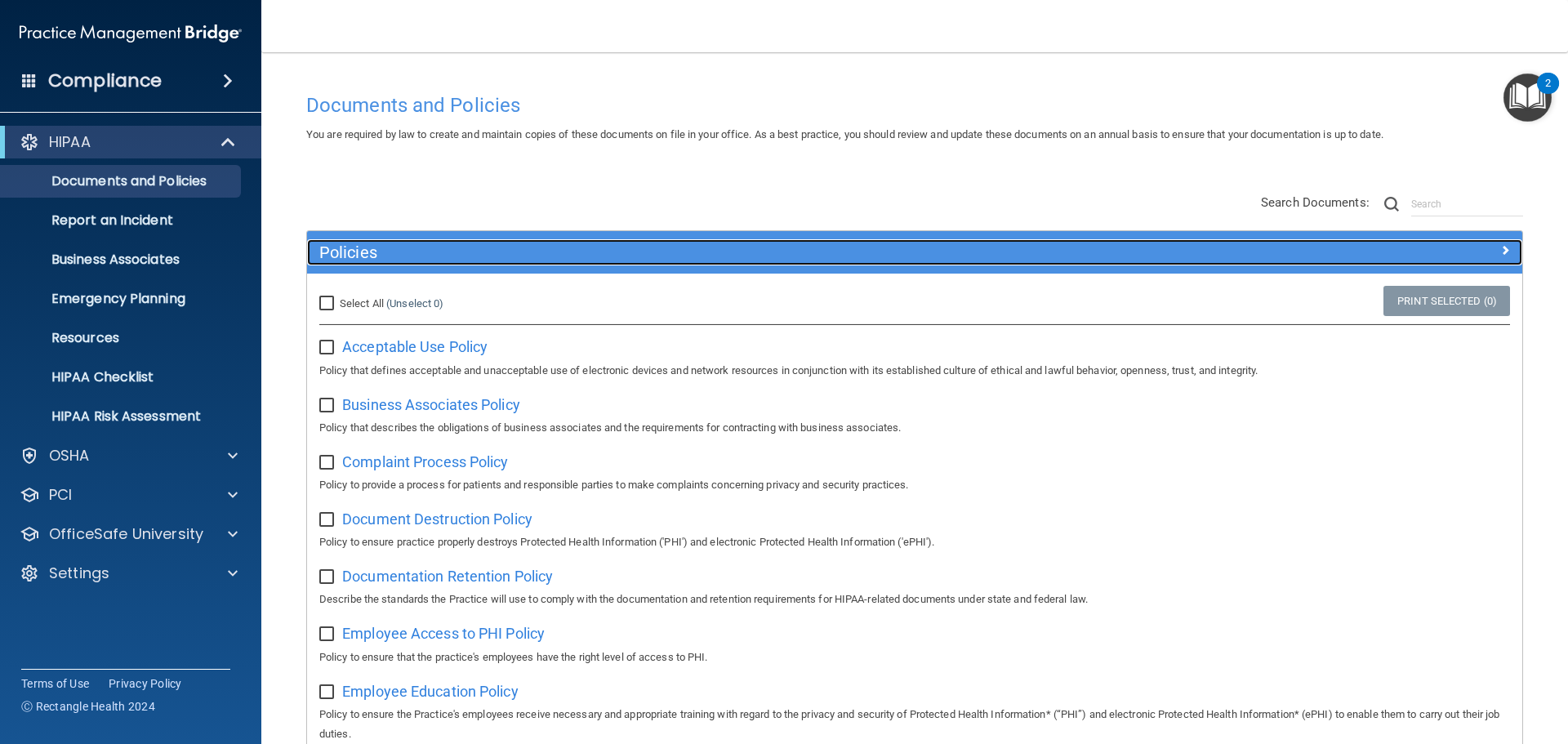
click at [478, 263] on div "Policies" at bounding box center [763, 252] width 912 height 26
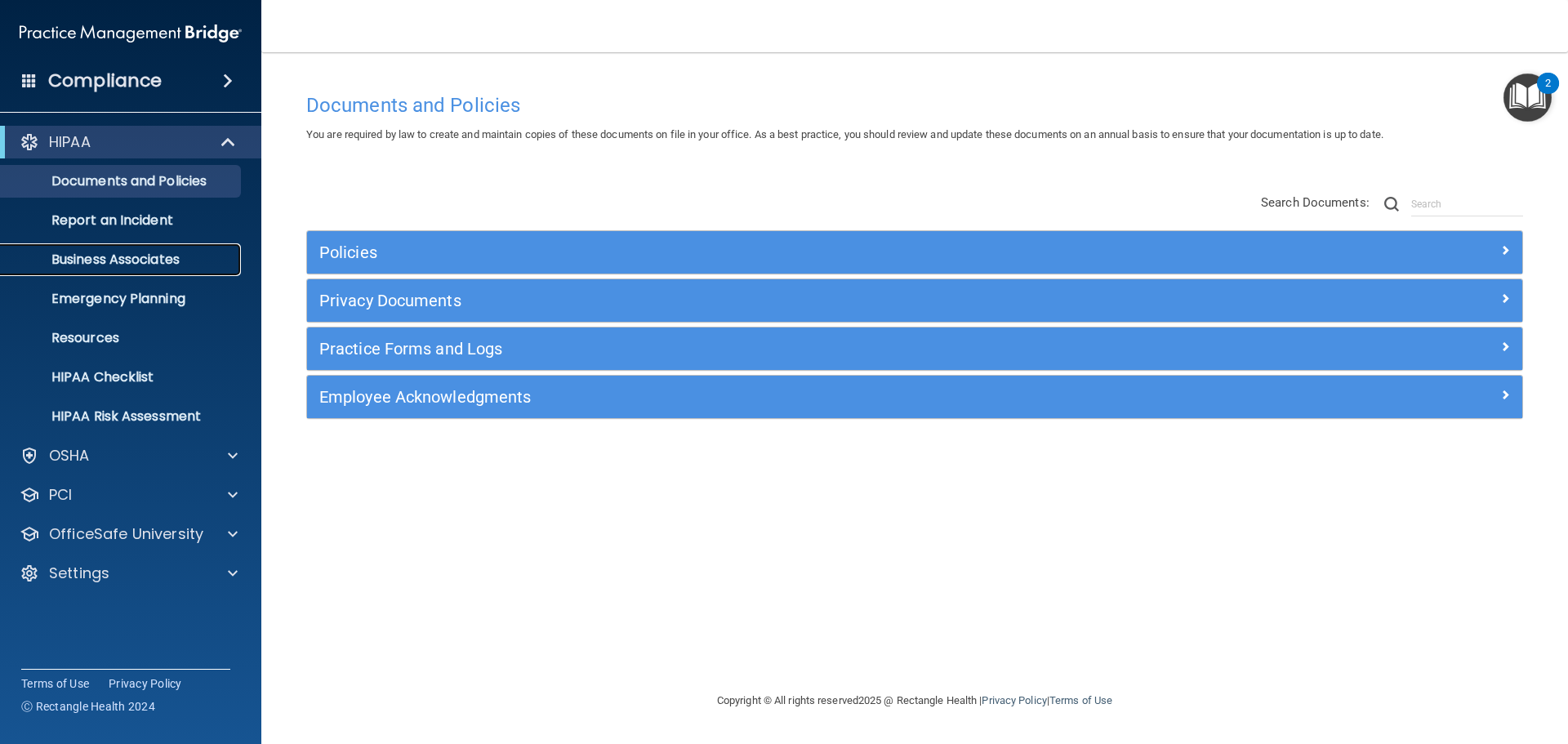
click at [173, 255] on p "Business Associates" at bounding box center [122, 259] width 223 height 16
